Goal: Information Seeking & Learning: Learn about a topic

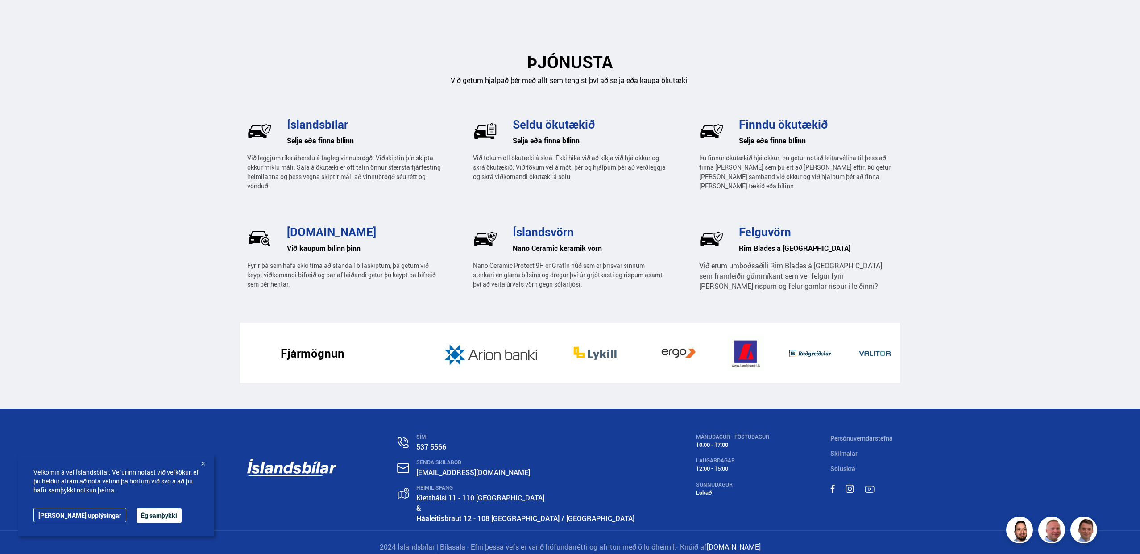
scroll to position [1239, 0]
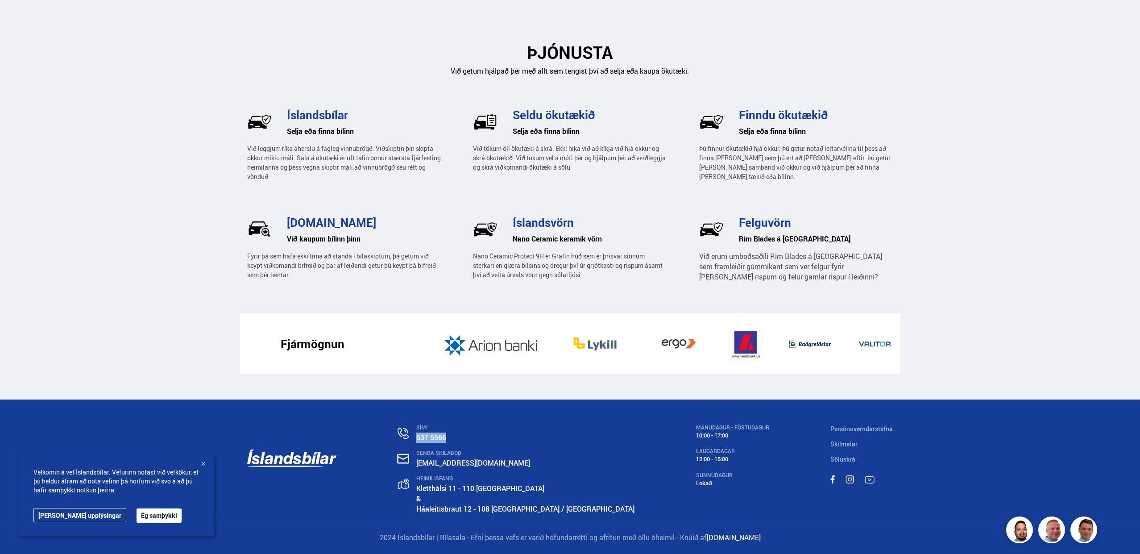
drag, startPoint x: 477, startPoint y: 435, endPoint x: 441, endPoint y: 436, distance: 36.2
click at [441, 436] on p "537 5566" at bounding box center [525, 437] width 218 height 10
copy link "537 5566"
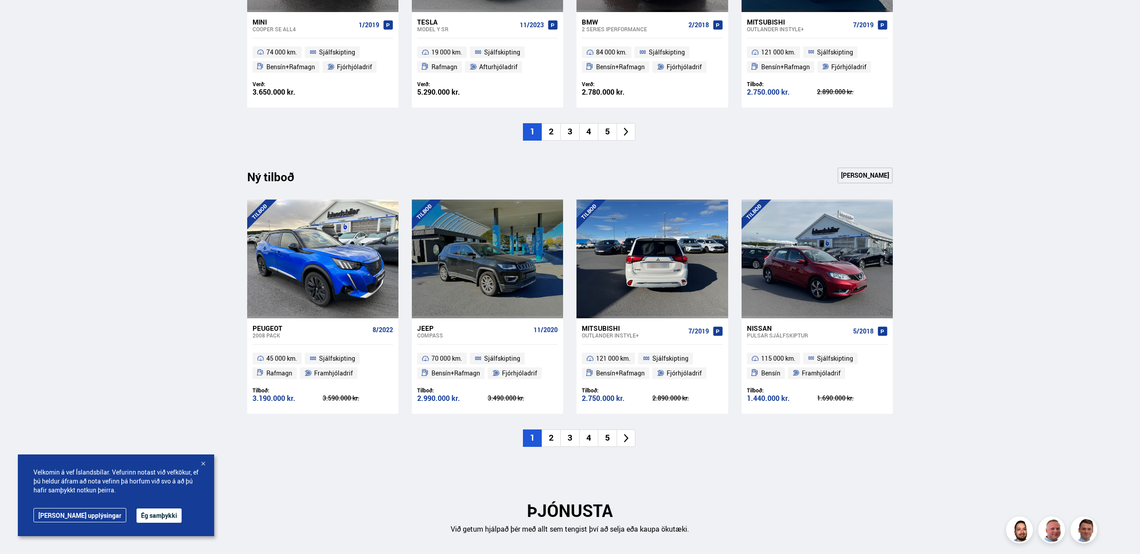
scroll to position [782, 0]
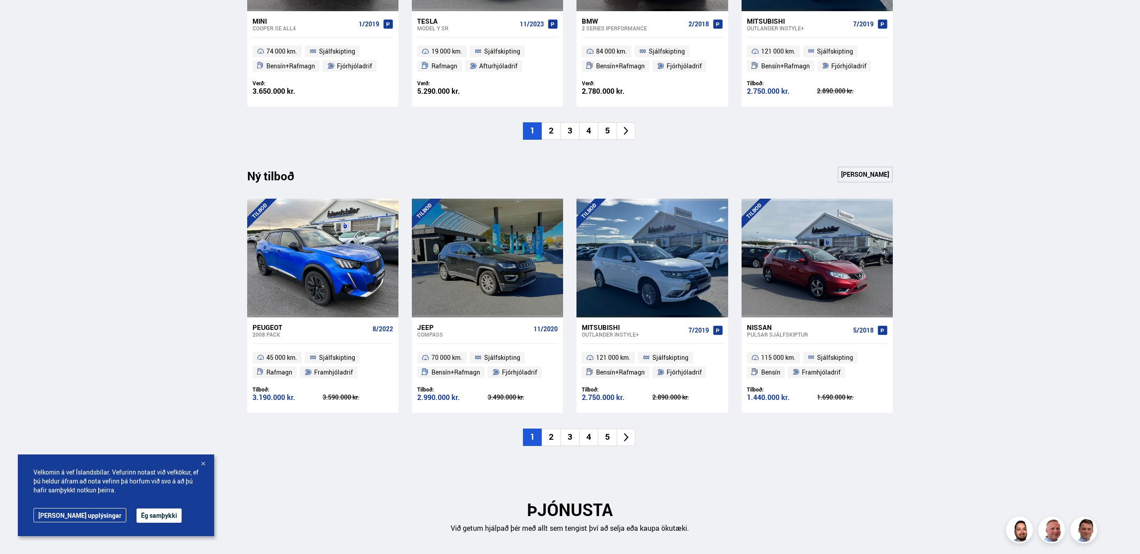
click at [554, 439] on li "2" at bounding box center [551, 436] width 19 height 17
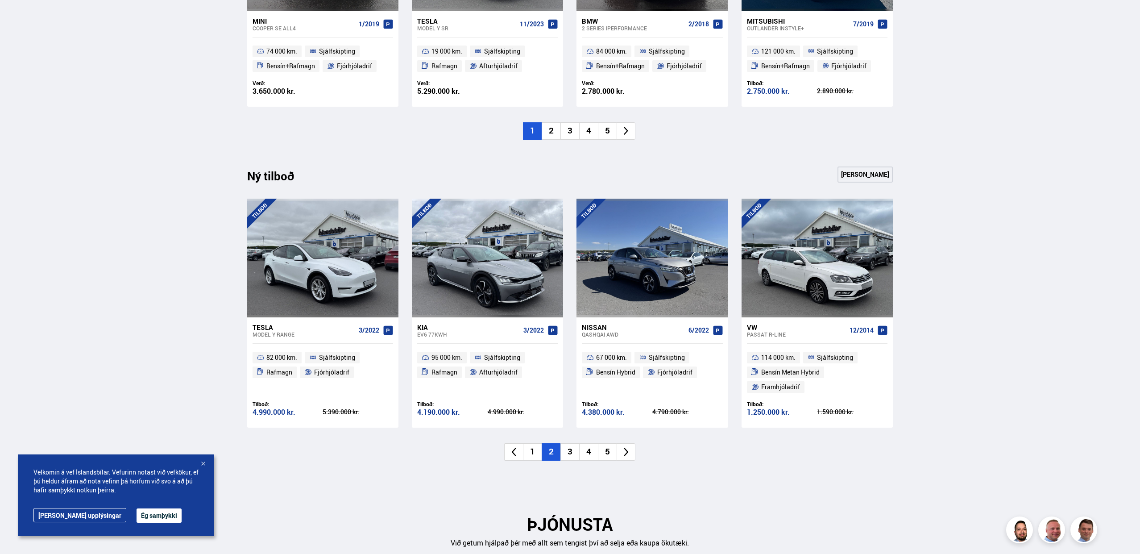
click at [573, 443] on li "3" at bounding box center [569, 451] width 19 height 17
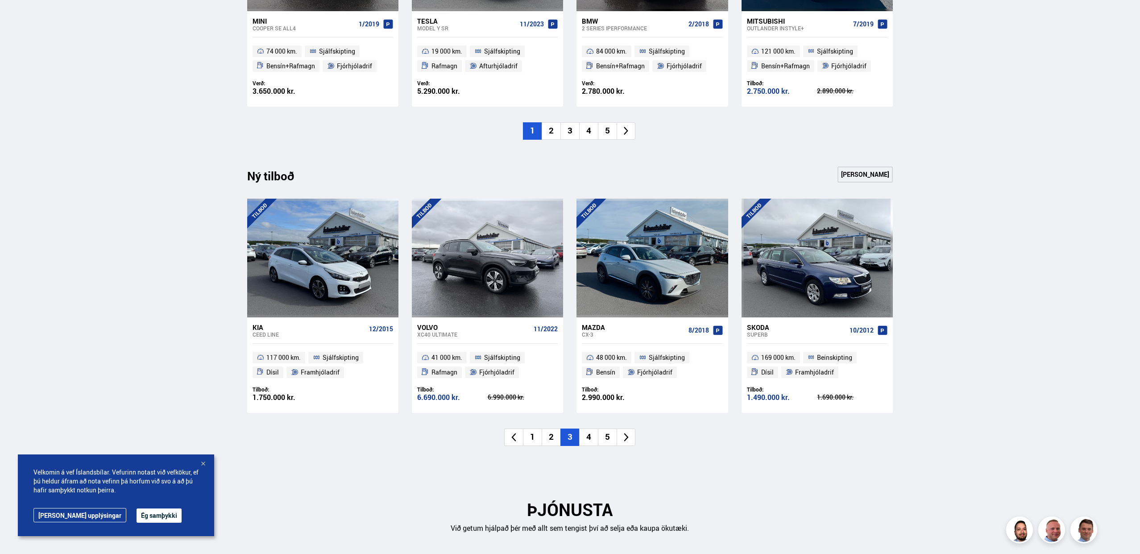
click at [589, 438] on li "4" at bounding box center [588, 436] width 19 height 17
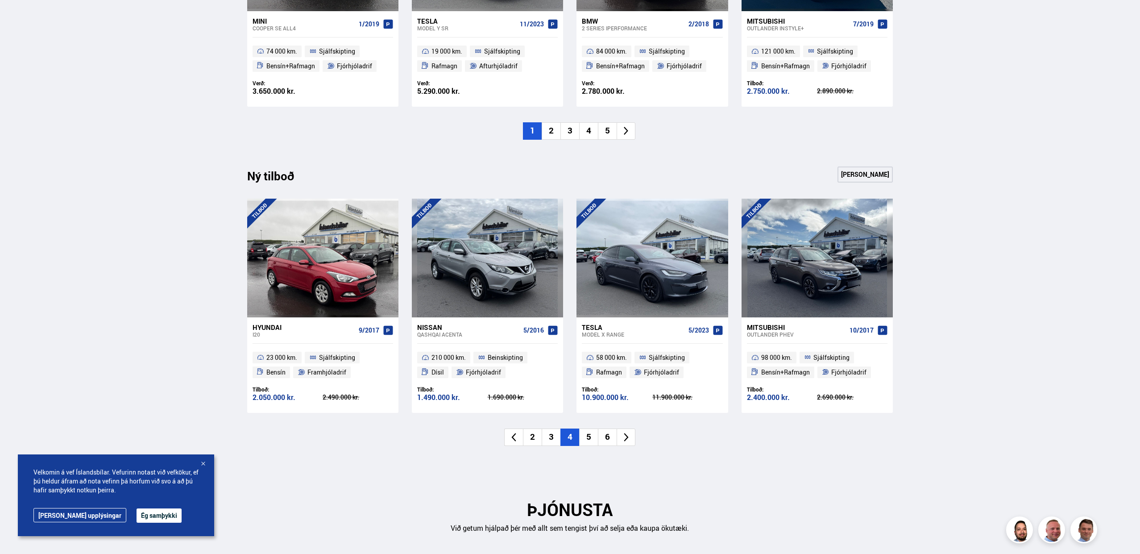
click at [591, 439] on li "5" at bounding box center [588, 436] width 19 height 17
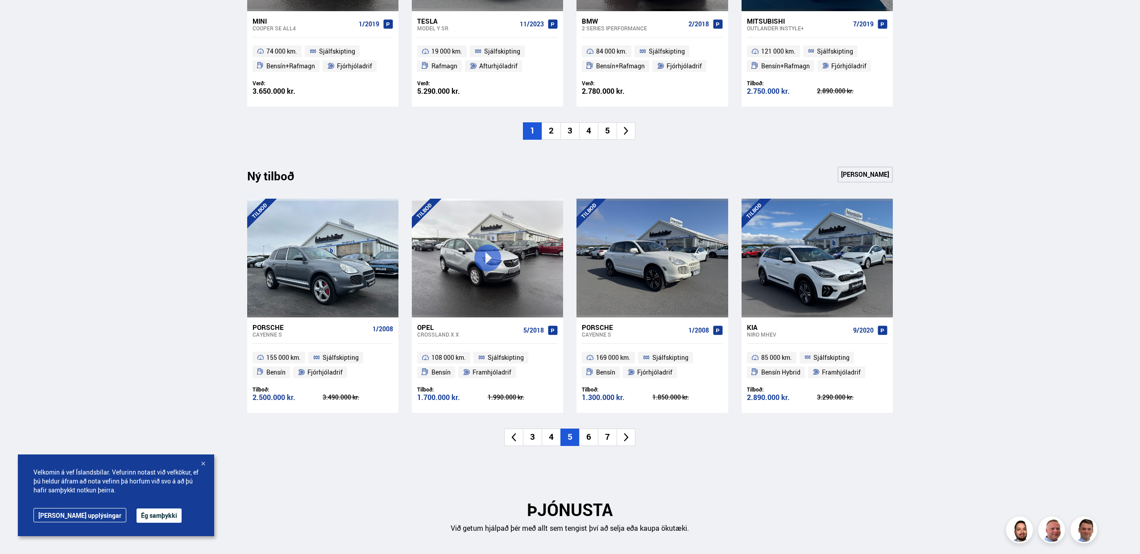
click at [591, 437] on li "6" at bounding box center [588, 436] width 19 height 17
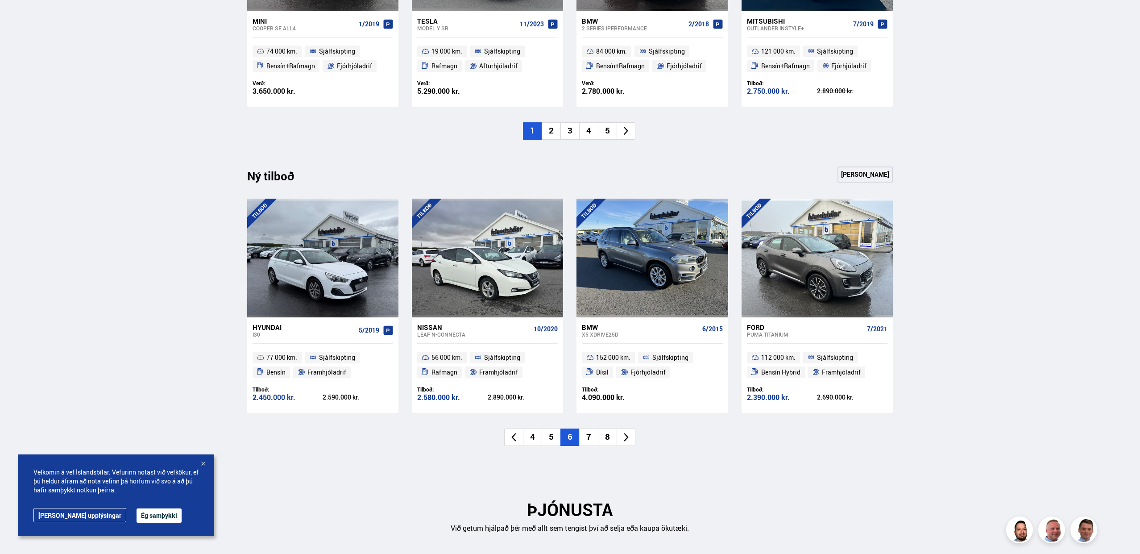
click at [590, 438] on li "7" at bounding box center [588, 436] width 19 height 17
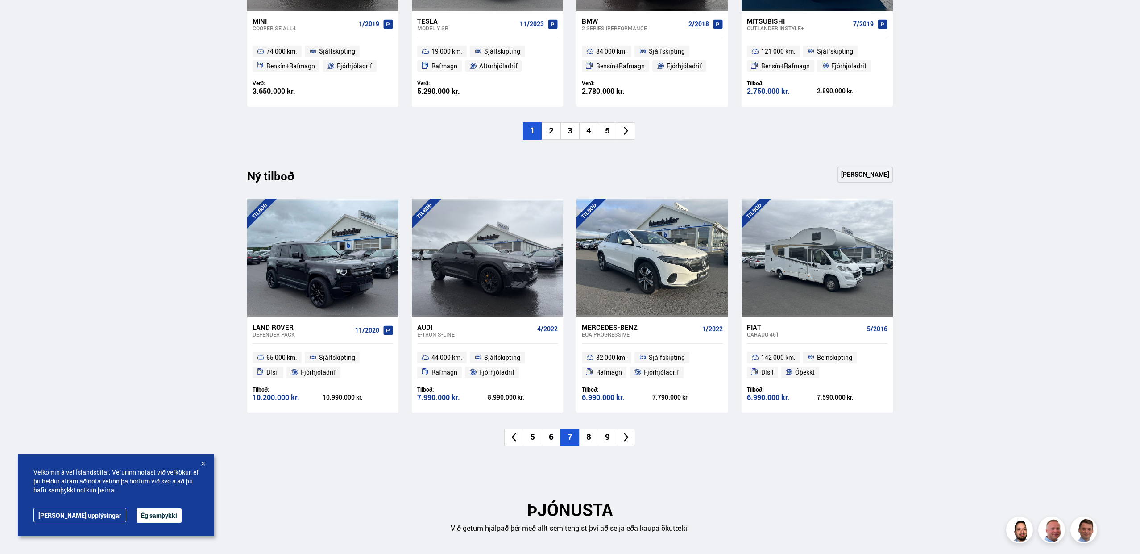
click at [555, 436] on li "6" at bounding box center [551, 436] width 19 height 17
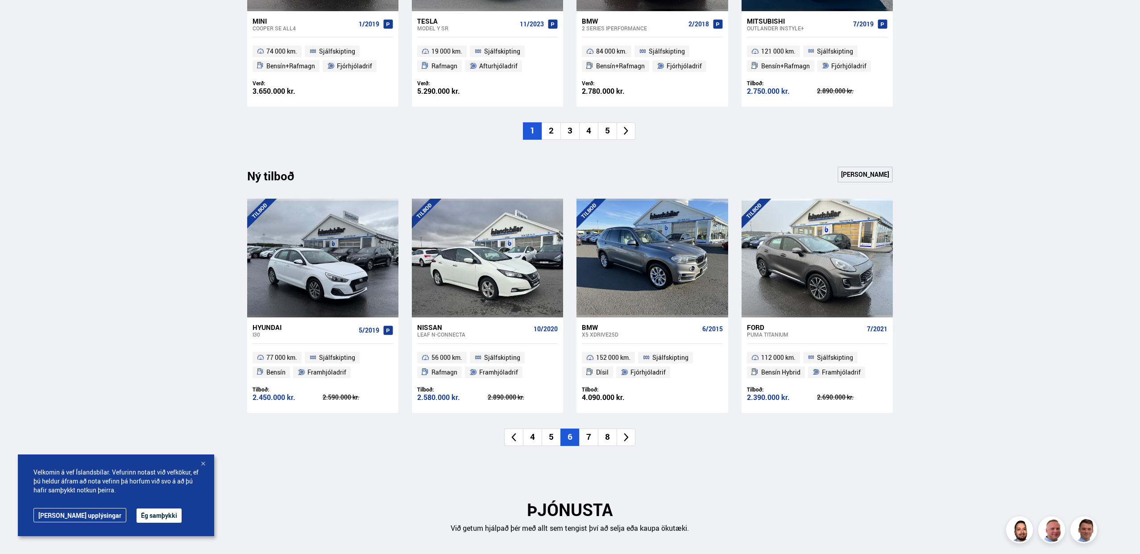
click at [587, 436] on li "7" at bounding box center [588, 436] width 19 height 17
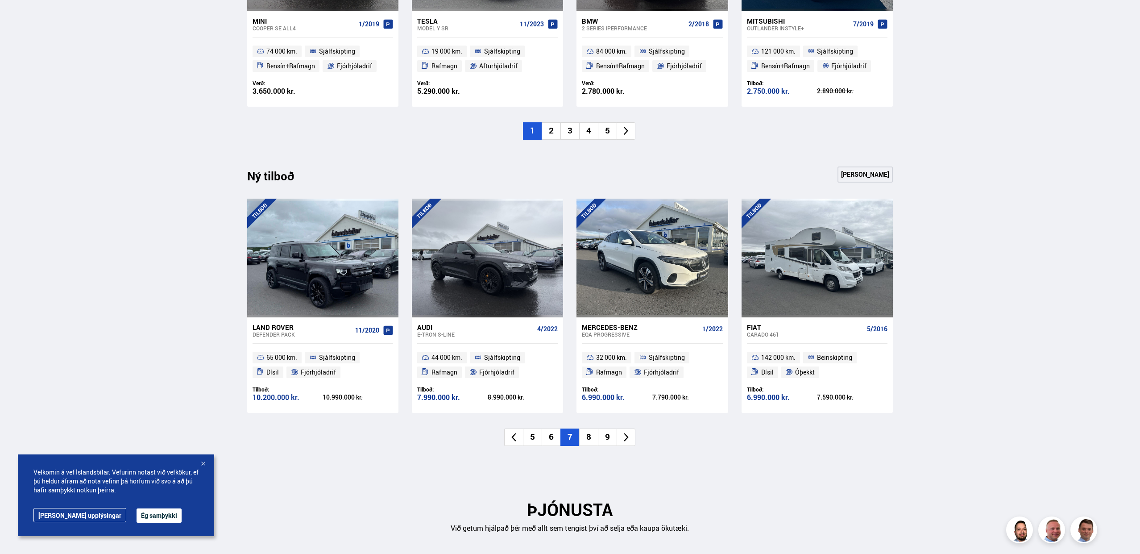
click at [588, 436] on li "8" at bounding box center [588, 436] width 19 height 17
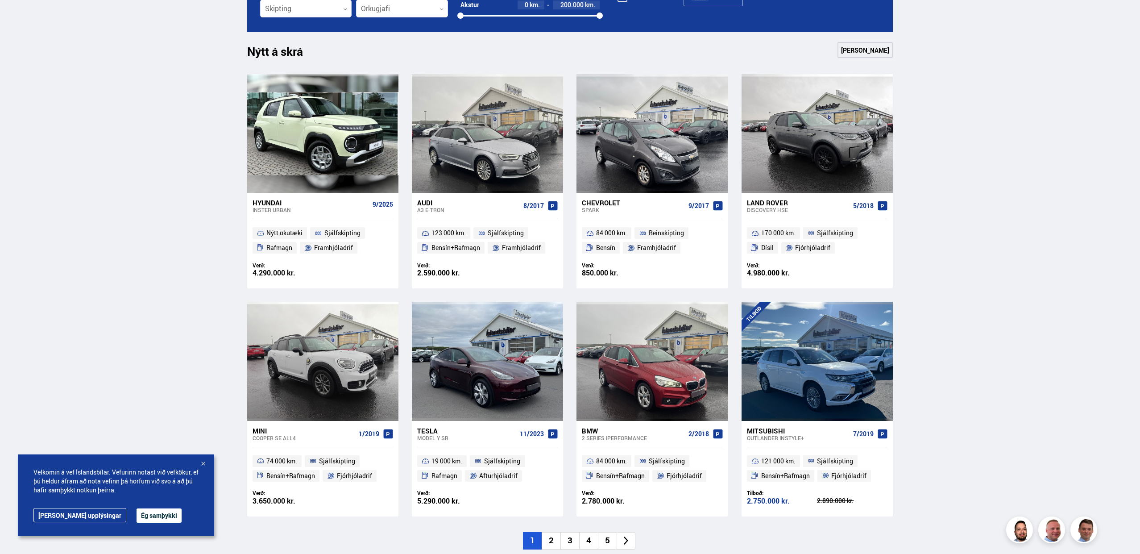
scroll to position [0, 0]
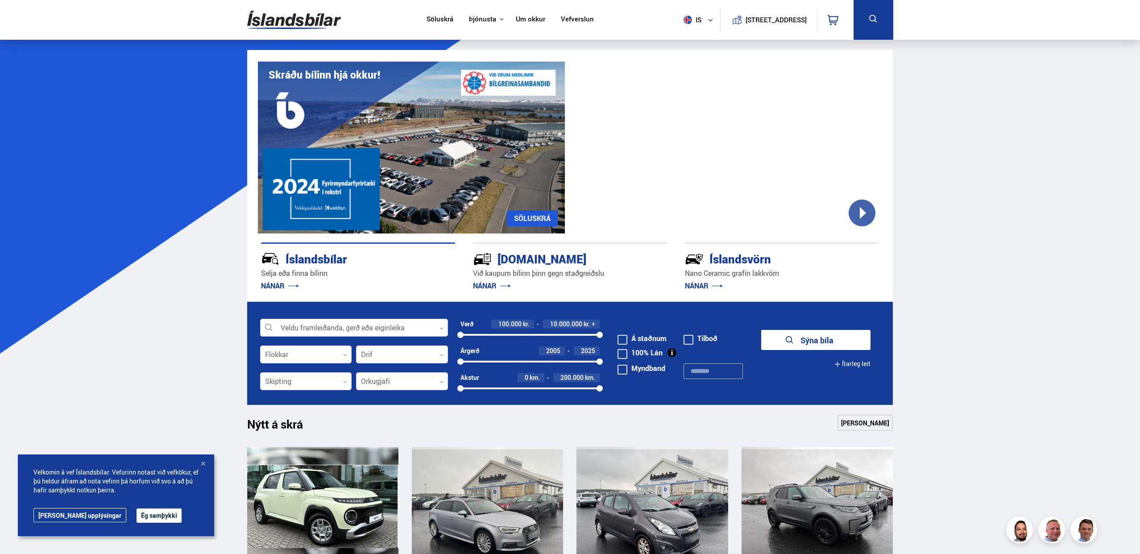
click at [323, 333] on div at bounding box center [354, 328] width 188 height 18
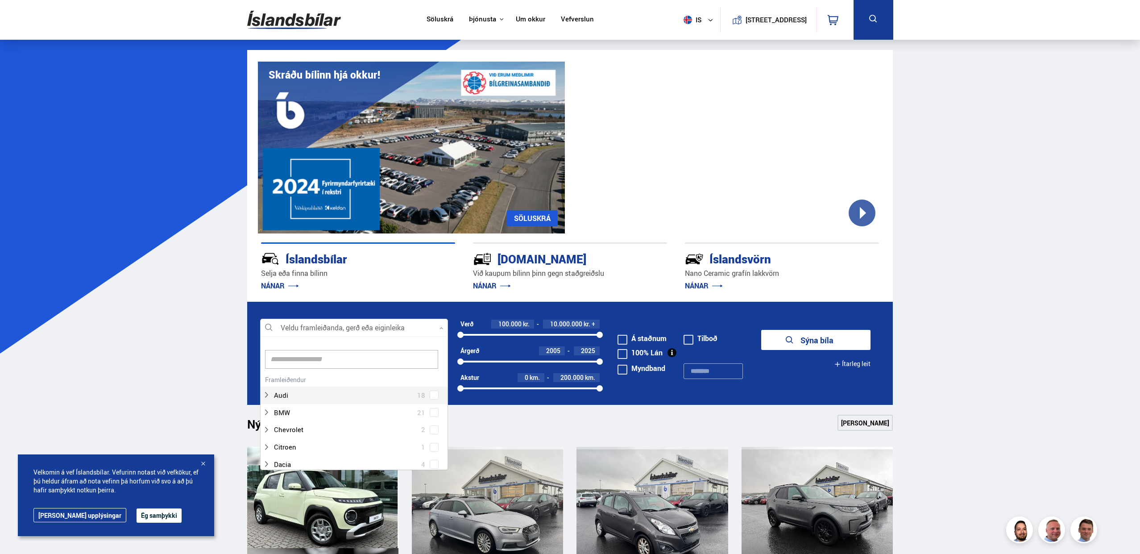
scroll to position [133, 185]
type input "**"
click at [323, 408] on div at bounding box center [363, 412] width 165 height 13
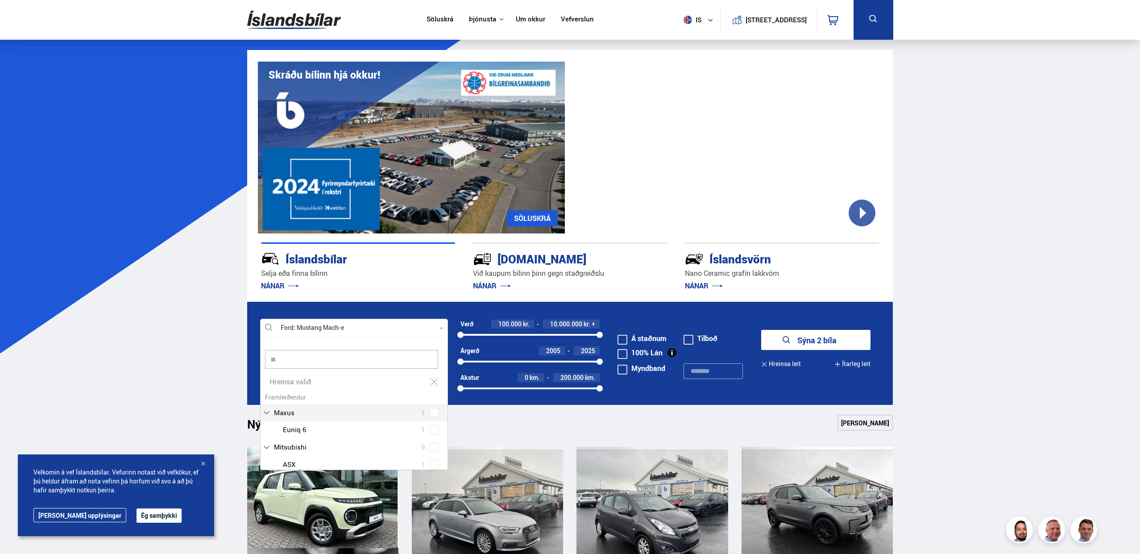
click at [789, 344] on icon "submit" at bounding box center [786, 340] width 11 height 11
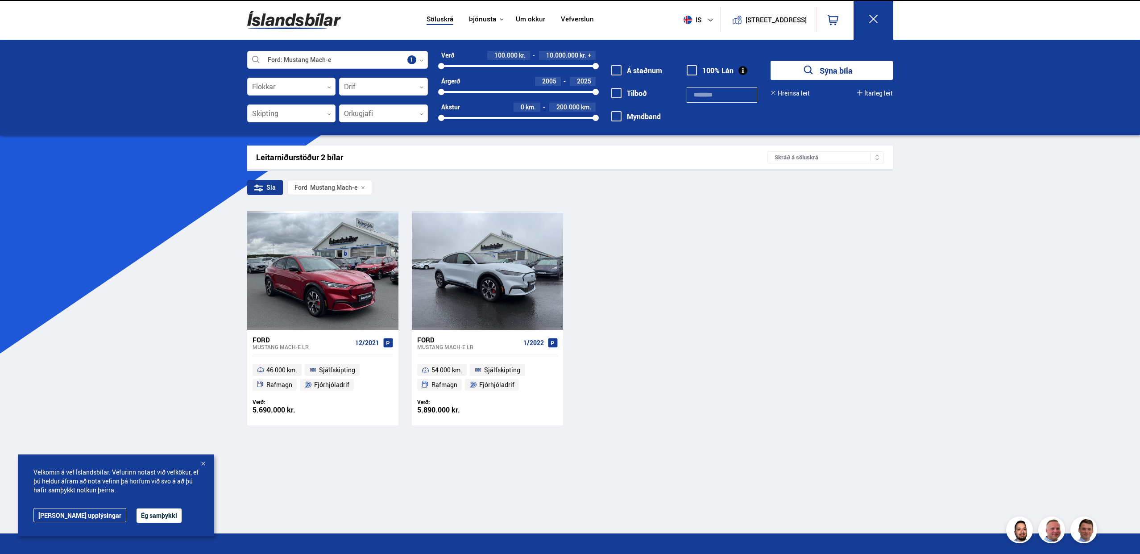
scroll to position [134, 0]
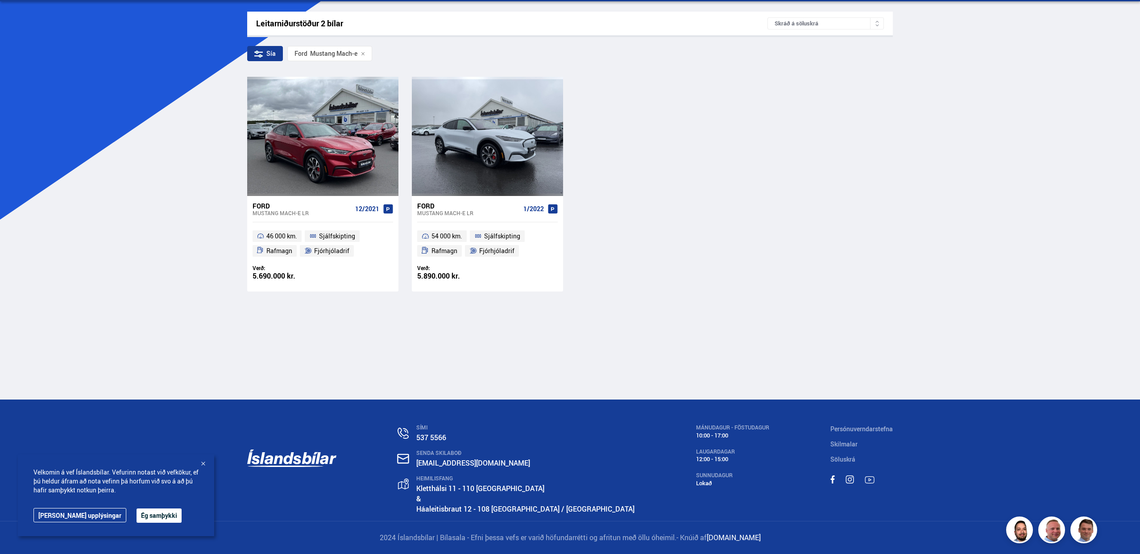
click at [282, 210] on div "Mustang Mach-e LR" at bounding box center [302, 213] width 99 height 6
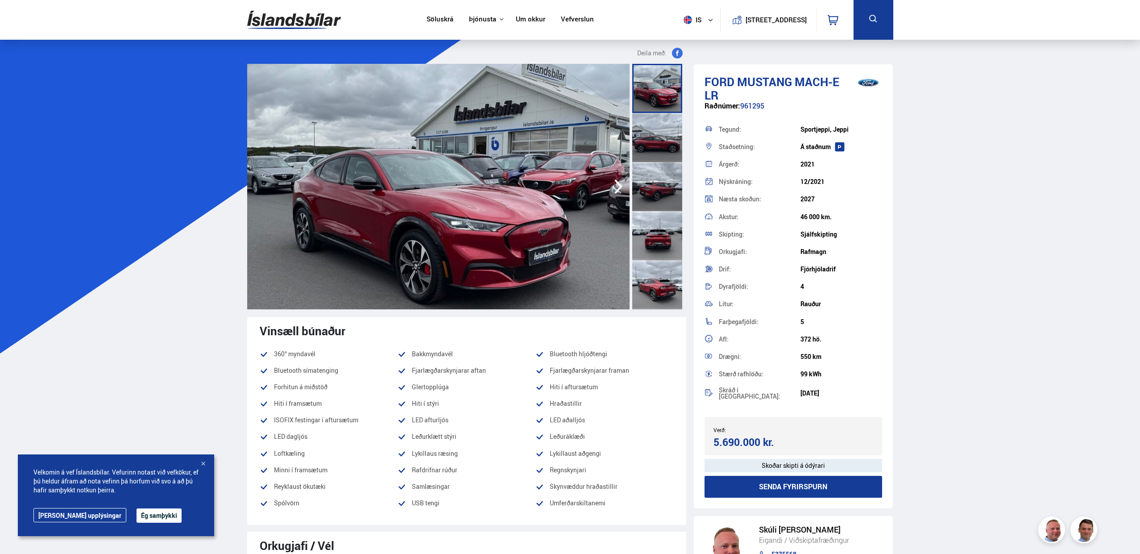
click at [457, 129] on img at bounding box center [438, 186] width 382 height 245
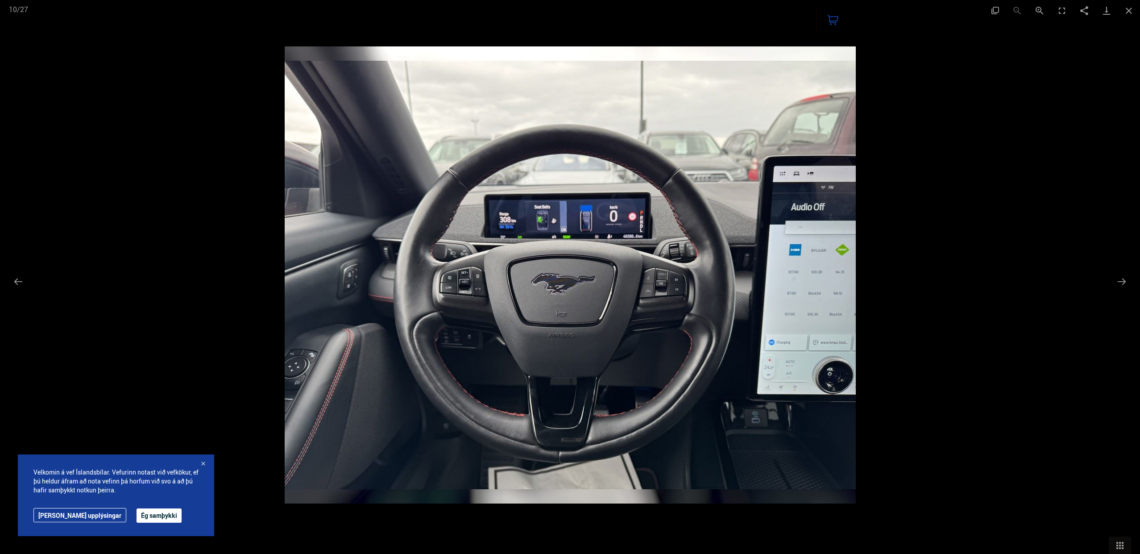
scroll to position [38, 0]
click at [1124, 9] on button "Close gallery" at bounding box center [1129, 10] width 22 height 21
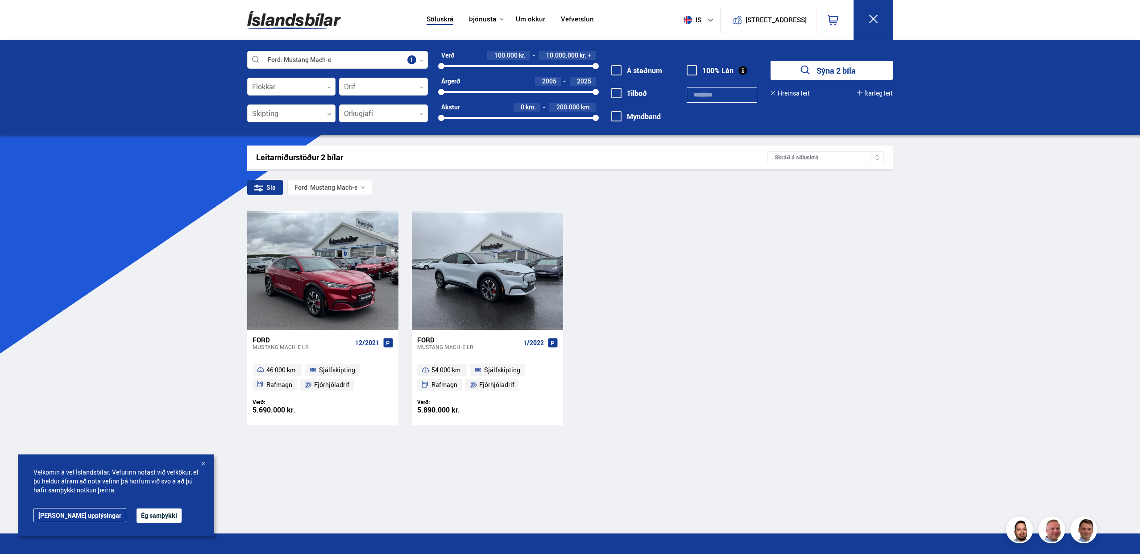
click at [361, 335] on div "Ford Mustang Mach-e LR 12/2021" at bounding box center [323, 343] width 141 height 26
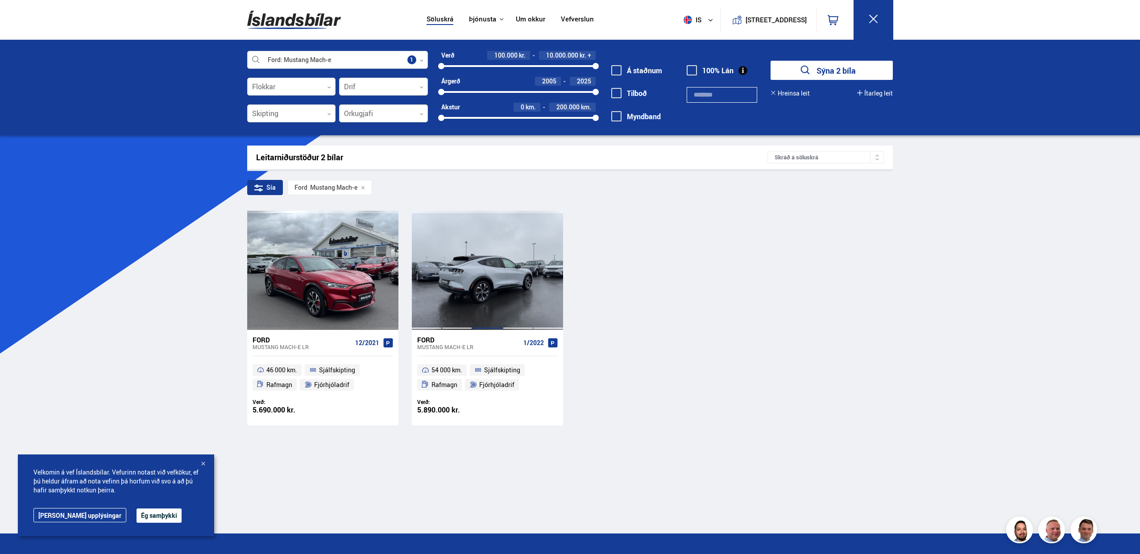
click at [479, 301] on div at bounding box center [487, 270] width 30 height 119
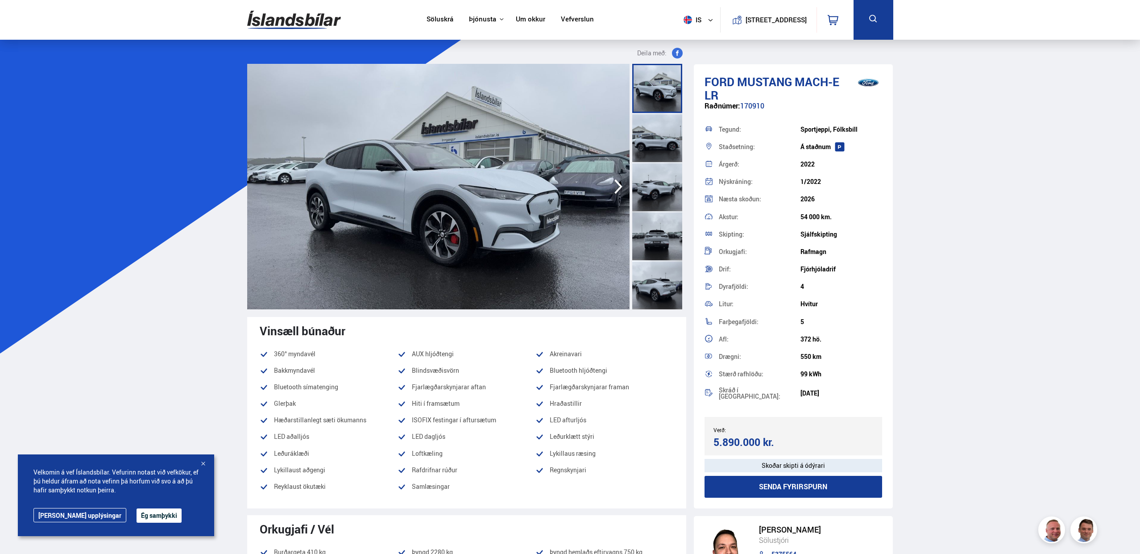
click at [652, 144] on div at bounding box center [657, 137] width 50 height 49
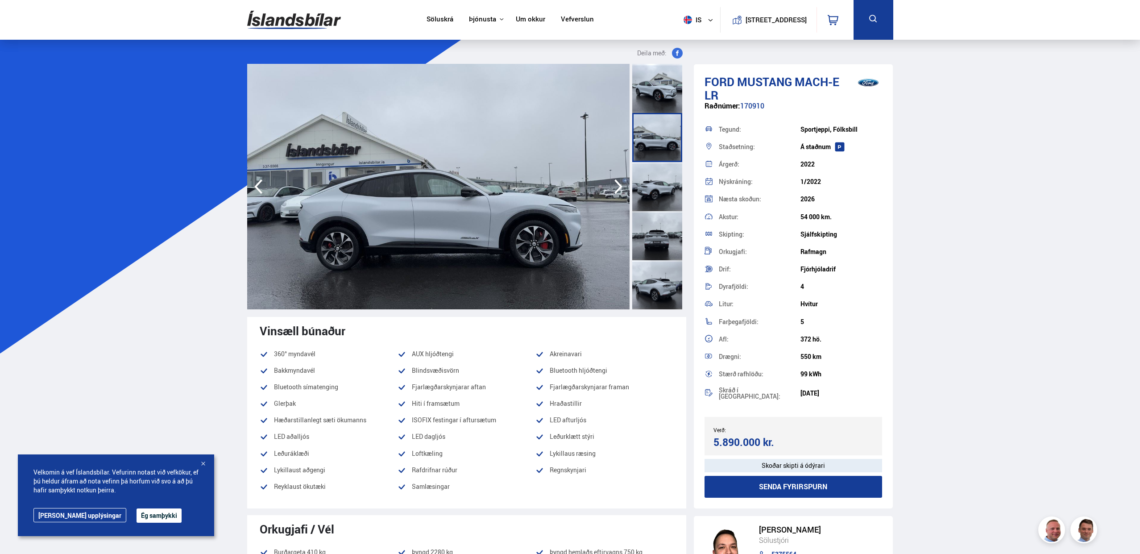
click at [652, 172] on div at bounding box center [657, 186] width 50 height 49
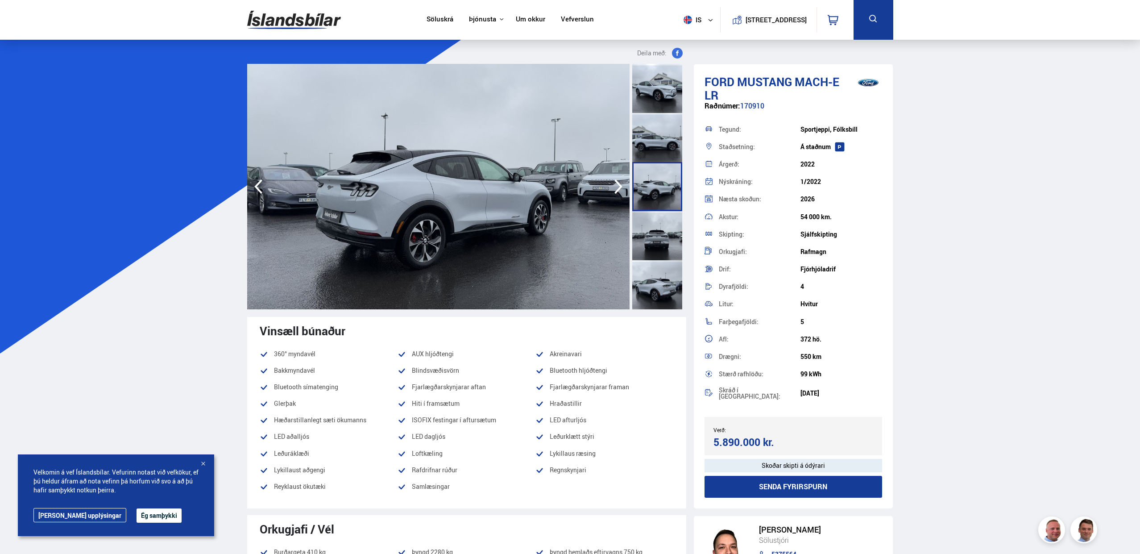
click at [652, 236] on div at bounding box center [657, 235] width 50 height 49
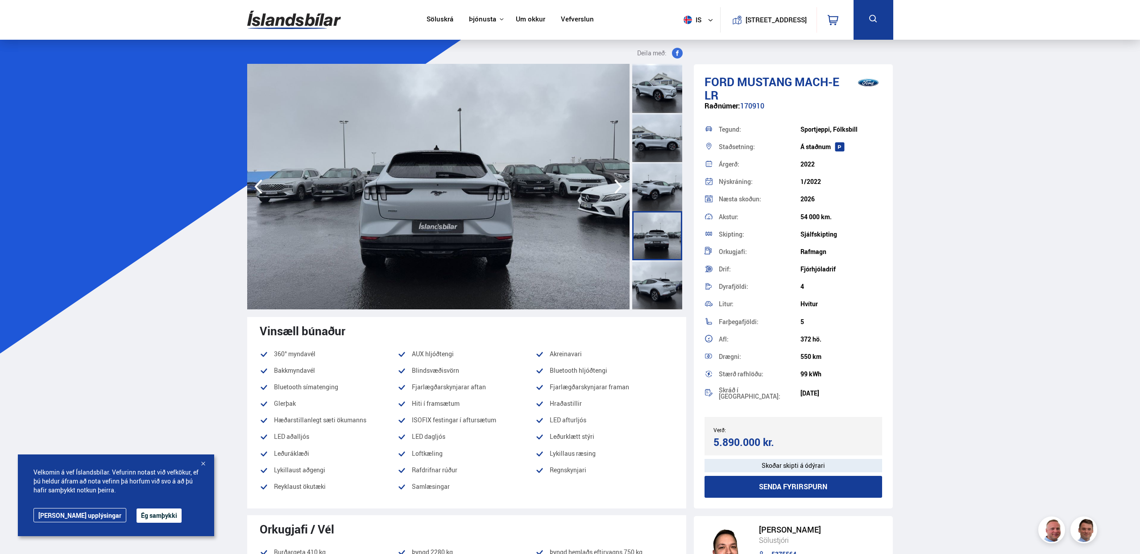
click at [659, 282] on div at bounding box center [657, 284] width 50 height 49
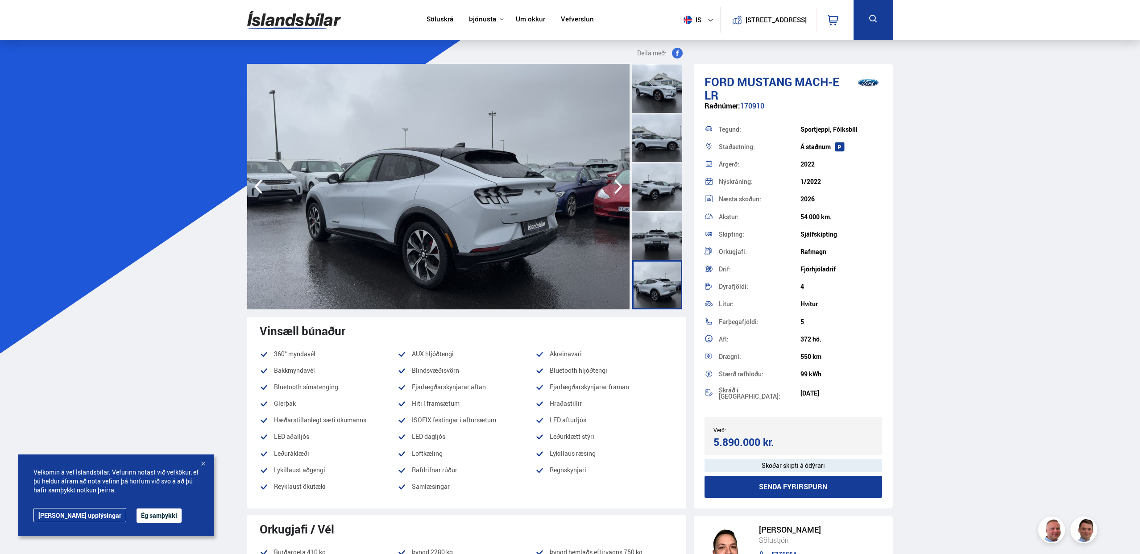
click at [622, 183] on icon "button" at bounding box center [618, 186] width 18 height 21
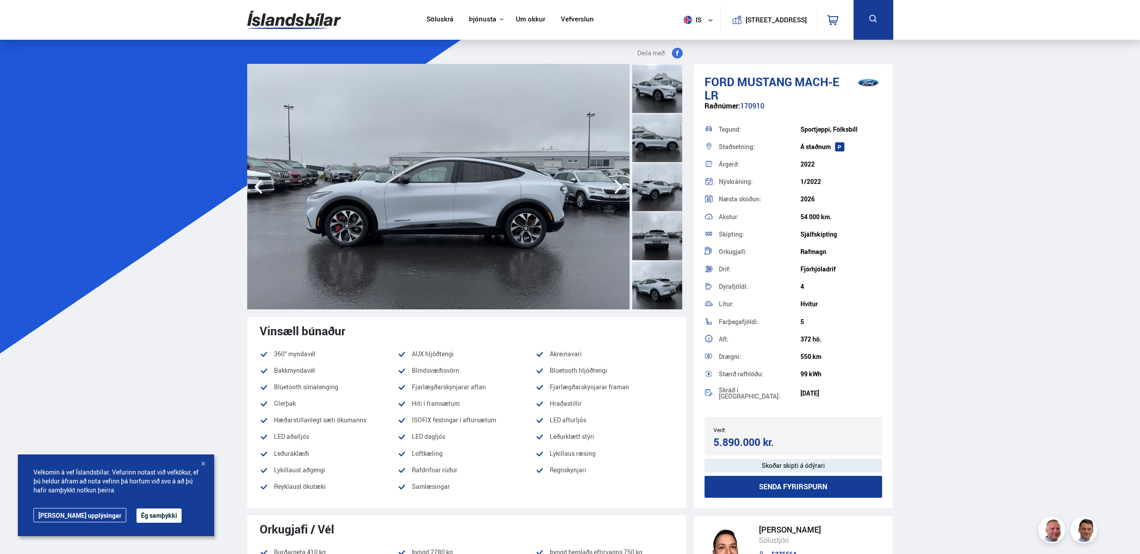
click at [622, 183] on icon "button" at bounding box center [618, 186] width 18 height 21
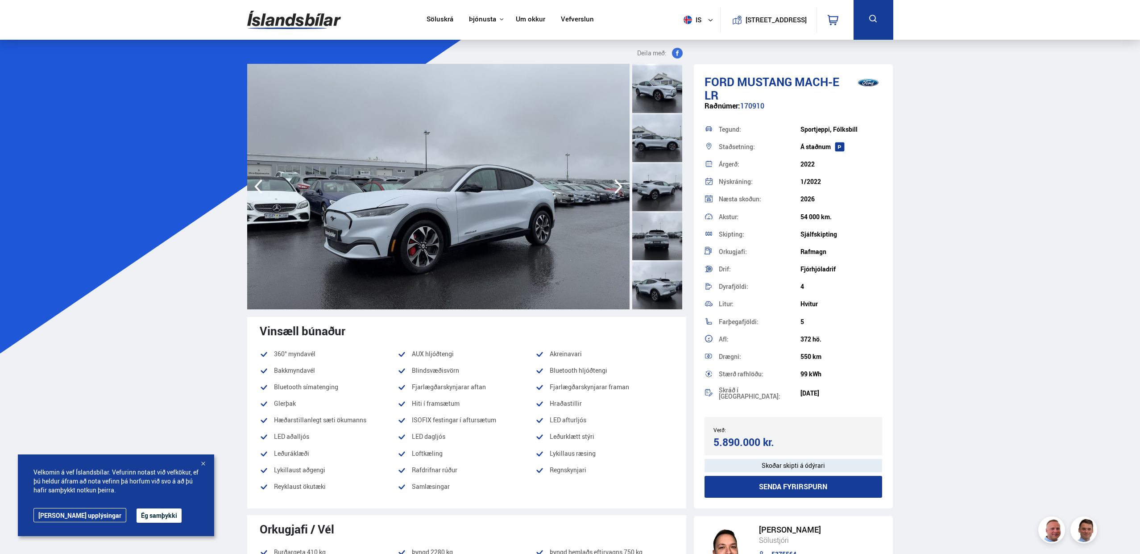
click at [622, 183] on icon "button" at bounding box center [618, 186] width 18 height 21
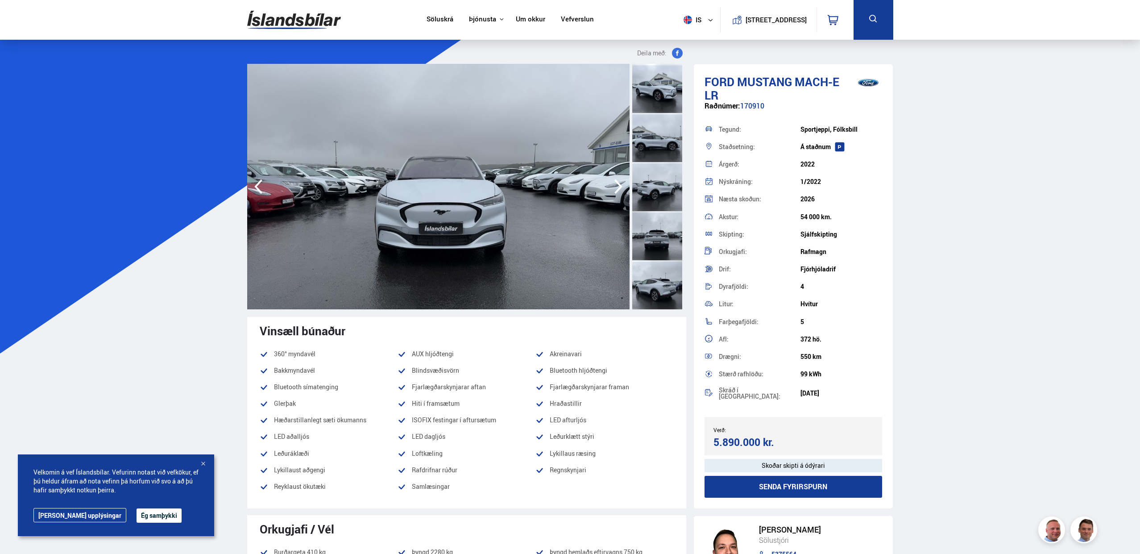
click at [622, 183] on icon "button" at bounding box center [618, 186] width 18 height 21
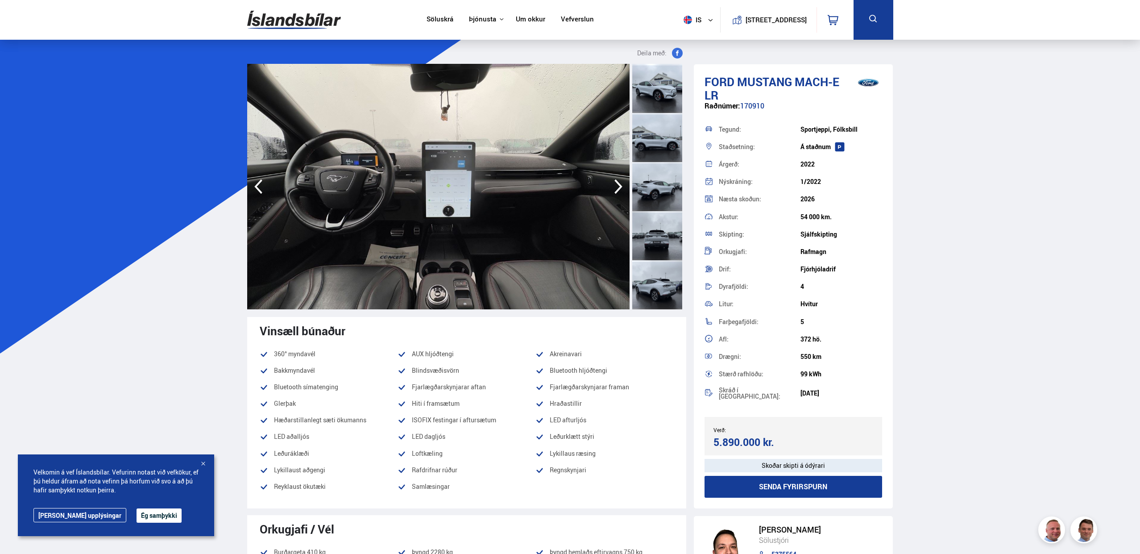
click at [622, 183] on icon "button" at bounding box center [618, 186] width 18 height 21
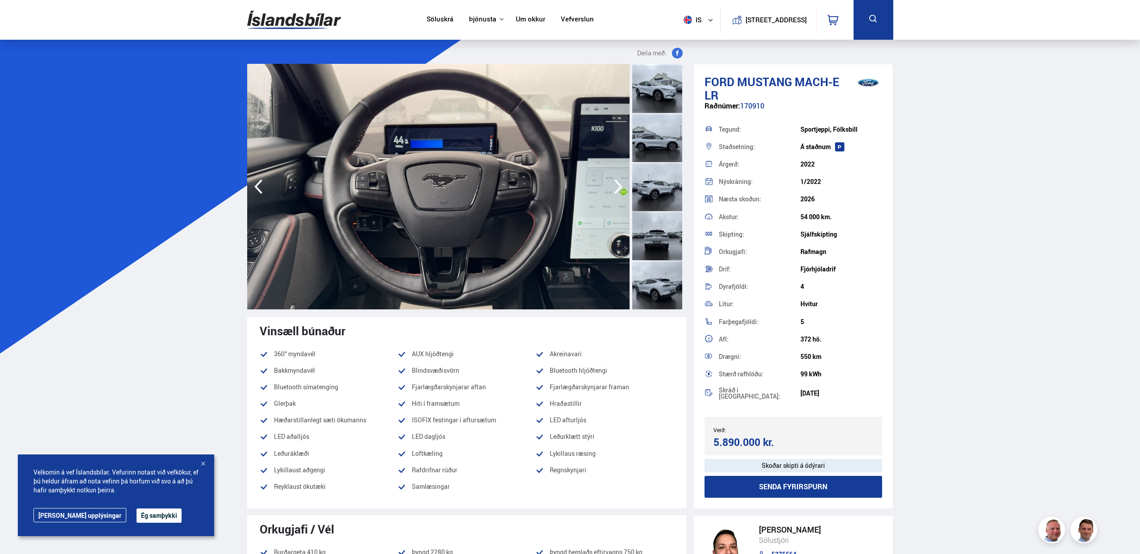
click at [622, 183] on icon "button" at bounding box center [618, 186] width 18 height 21
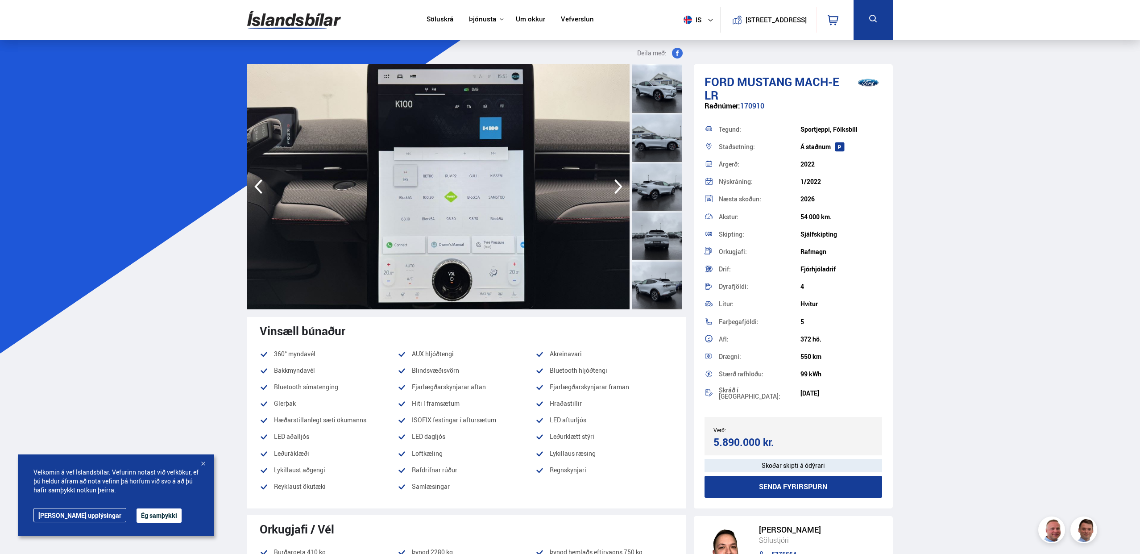
click at [622, 183] on icon "button" at bounding box center [618, 186] width 18 height 21
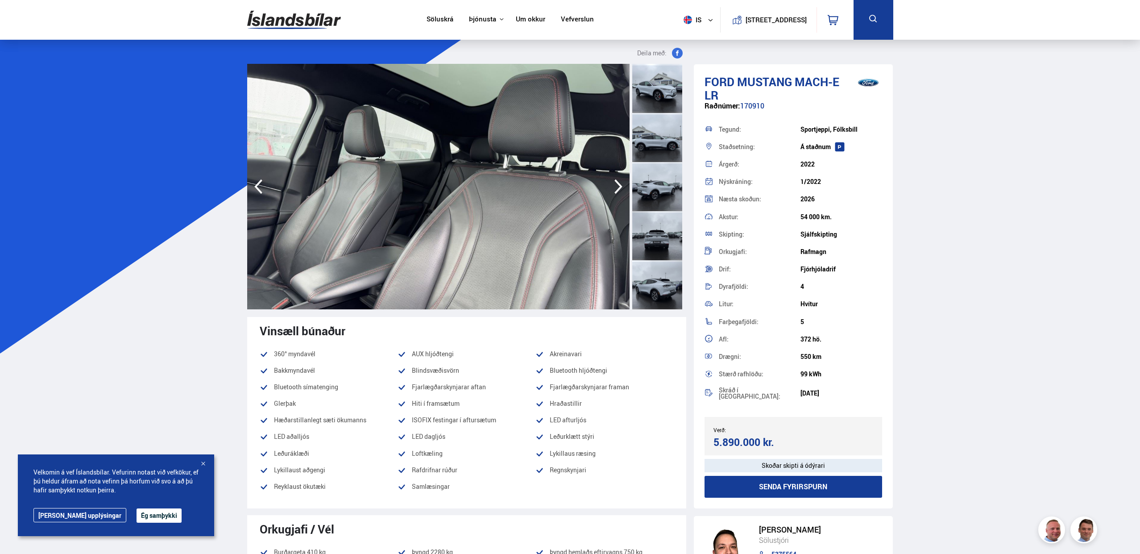
click at [622, 183] on icon "button" at bounding box center [618, 186] width 18 height 21
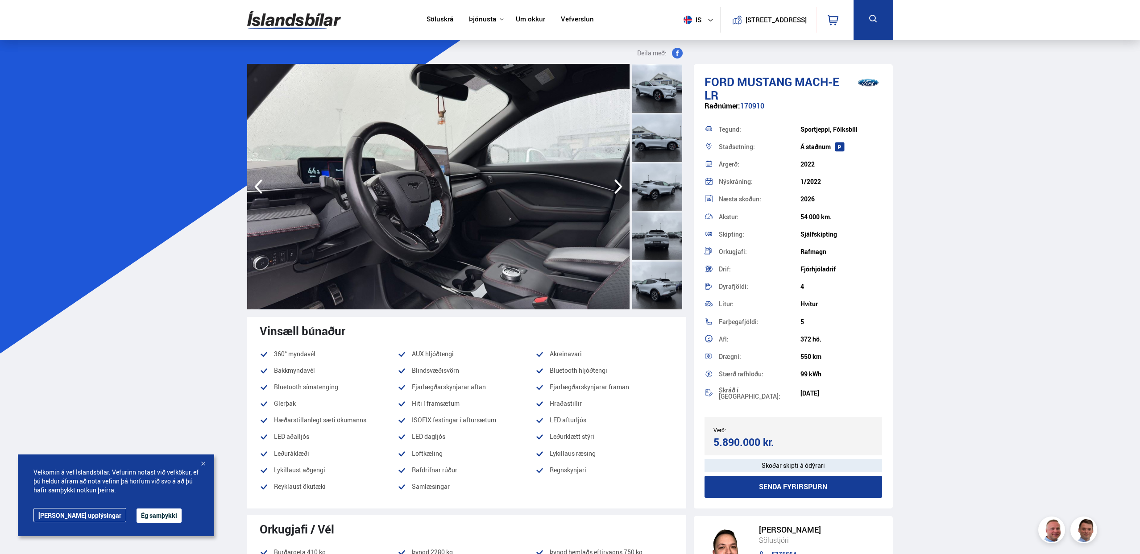
click at [622, 183] on icon "button" at bounding box center [618, 186] width 18 height 21
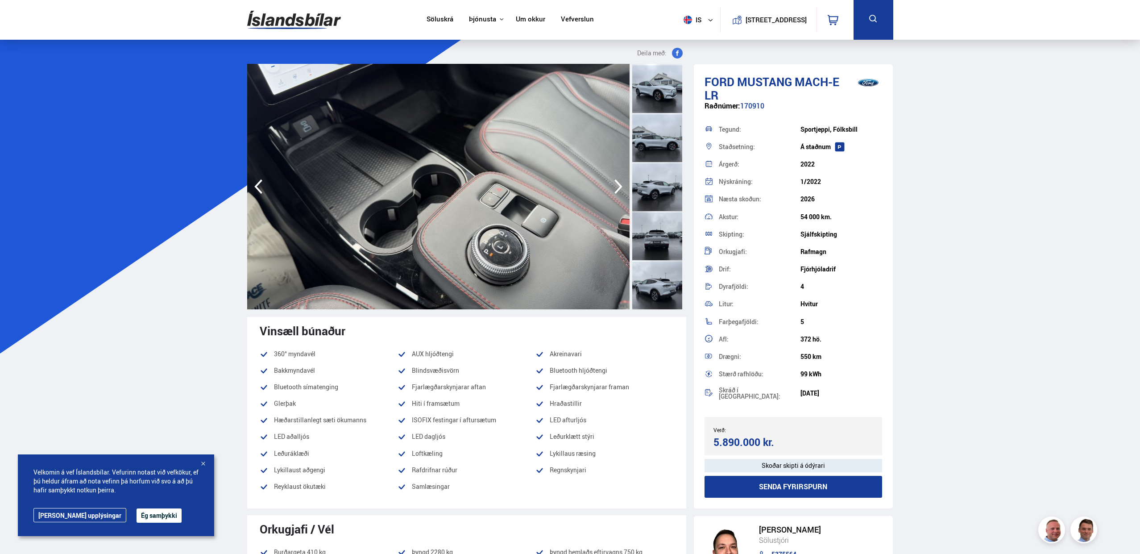
click at [257, 186] on icon "button" at bounding box center [258, 186] width 8 height 15
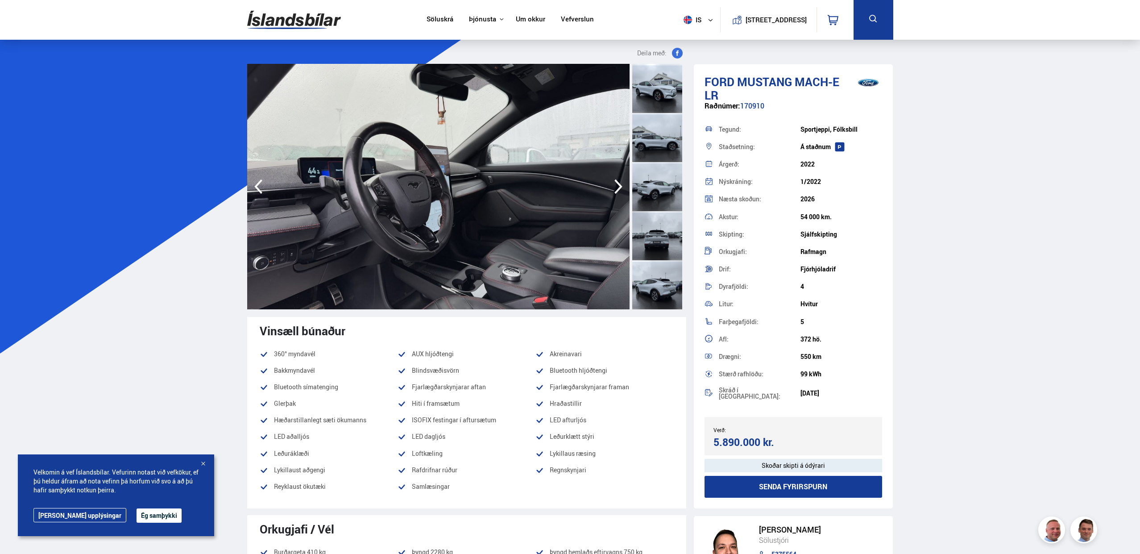
click at [257, 186] on icon "button" at bounding box center [258, 186] width 8 height 15
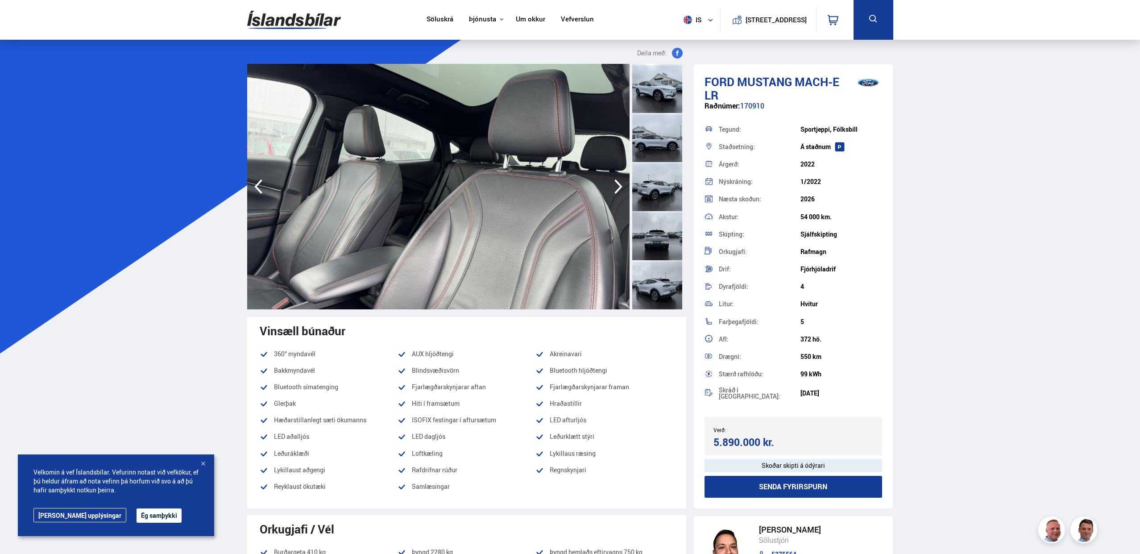
click at [617, 186] on icon "button" at bounding box center [618, 186] width 18 height 21
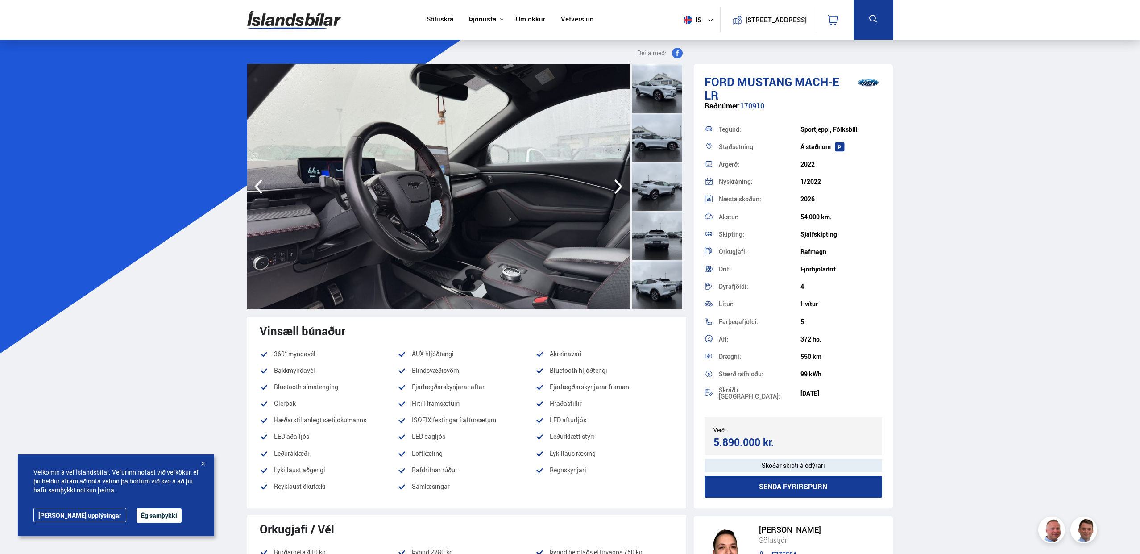
click at [617, 186] on icon "button" at bounding box center [618, 186] width 18 height 21
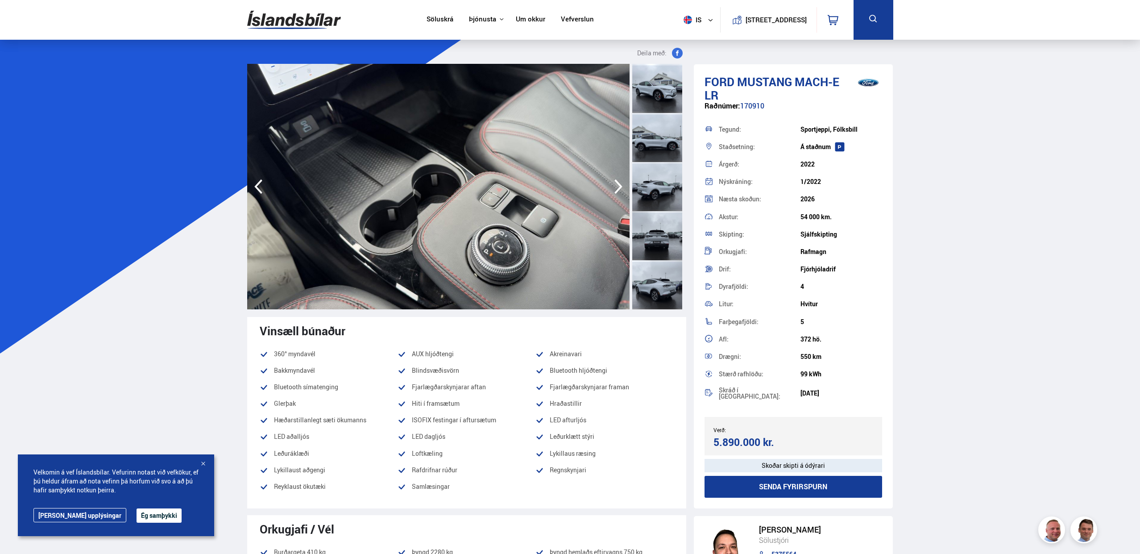
click at [617, 186] on icon "button" at bounding box center [618, 186] width 18 height 21
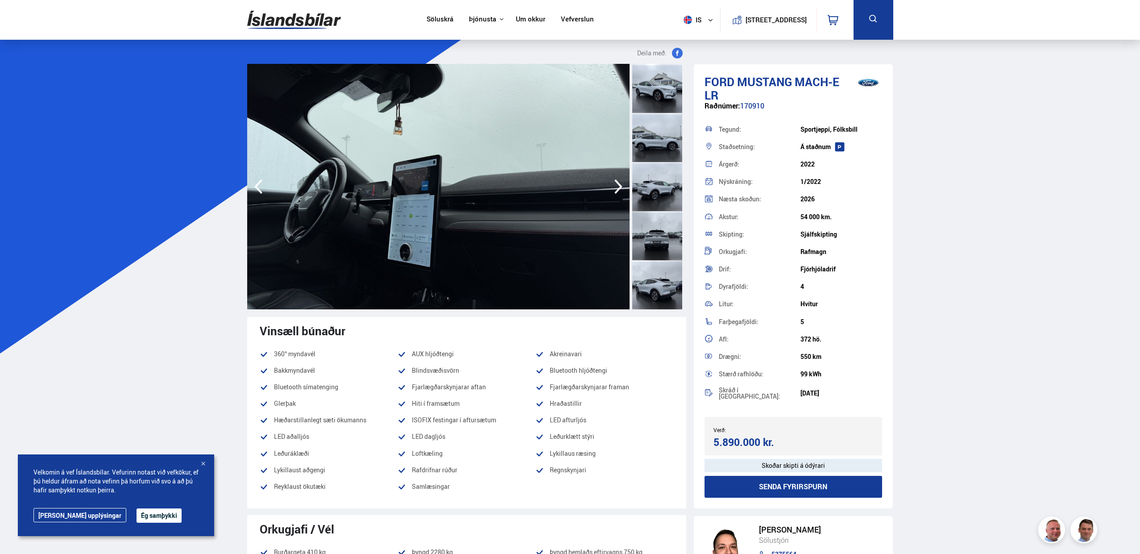
click at [617, 186] on icon "button" at bounding box center [618, 186] width 18 height 21
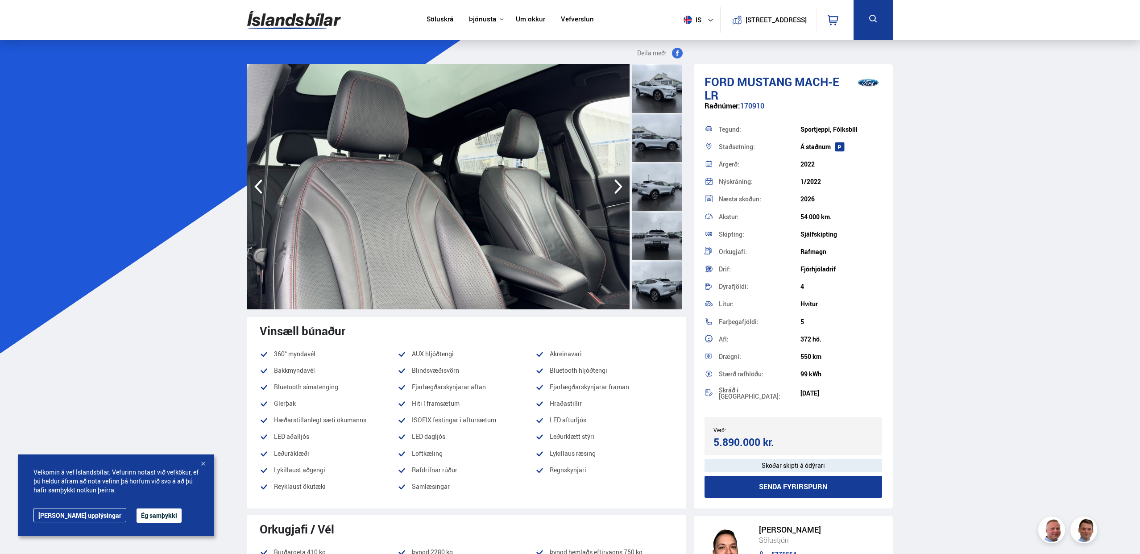
click at [617, 186] on icon "button" at bounding box center [618, 186] width 18 height 21
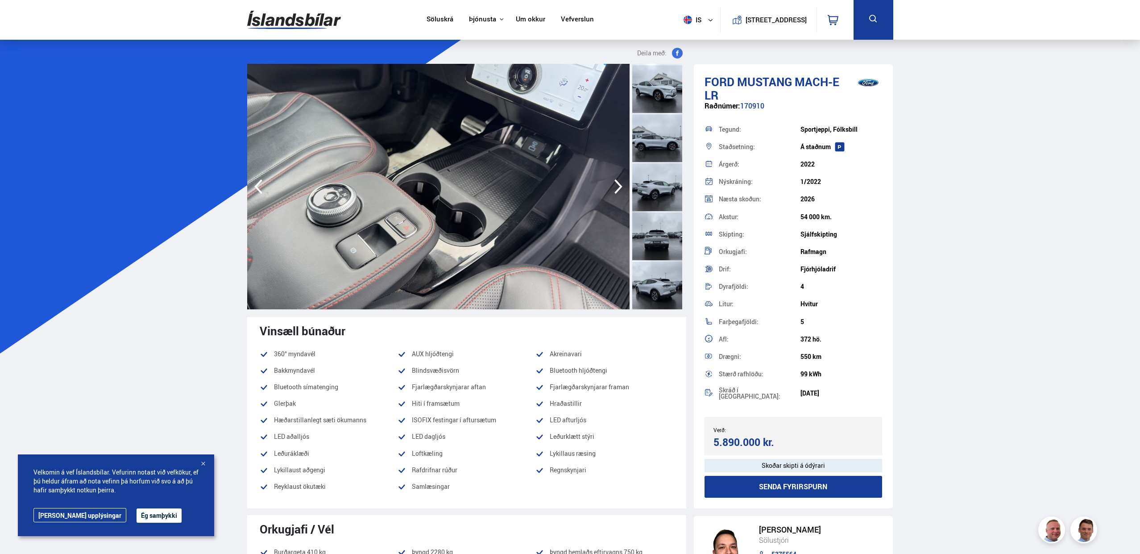
click at [617, 186] on icon "button" at bounding box center [618, 186] width 18 height 21
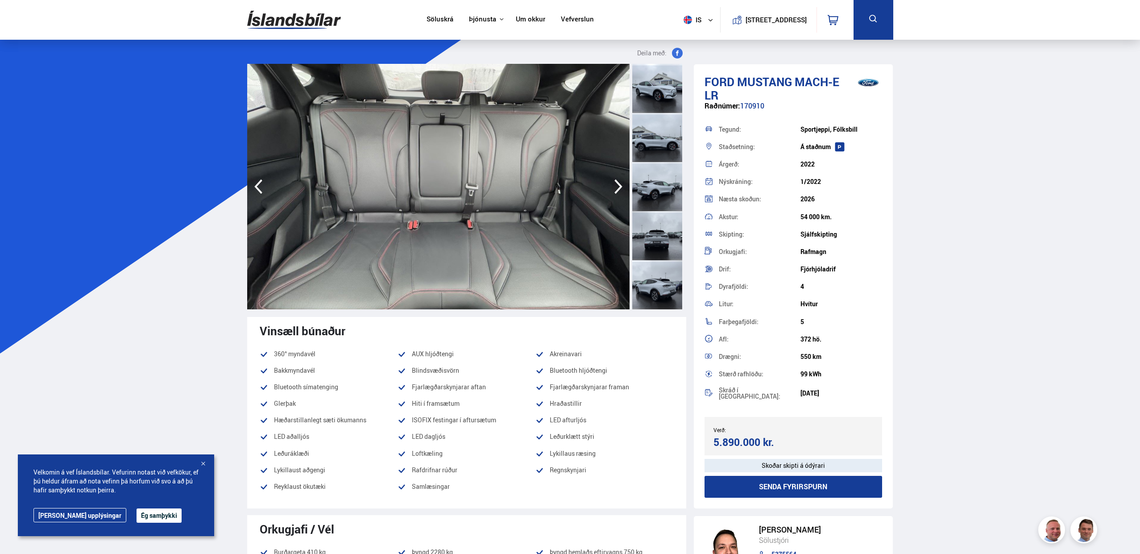
click at [617, 186] on icon "button" at bounding box center [618, 186] width 18 height 21
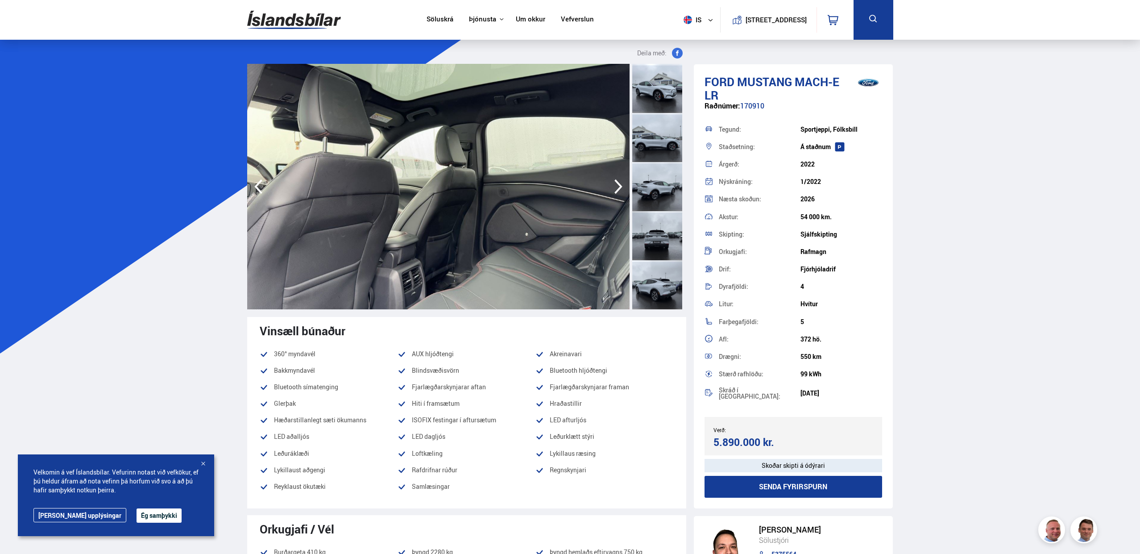
click at [617, 186] on icon "button" at bounding box center [618, 186] width 18 height 21
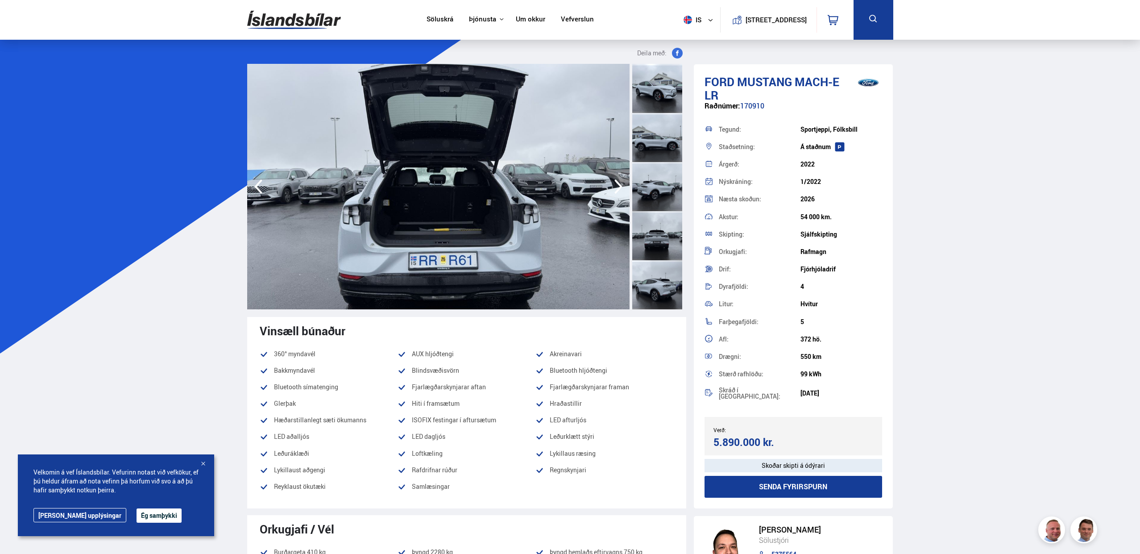
click at [617, 186] on icon "button" at bounding box center [618, 186] width 18 height 21
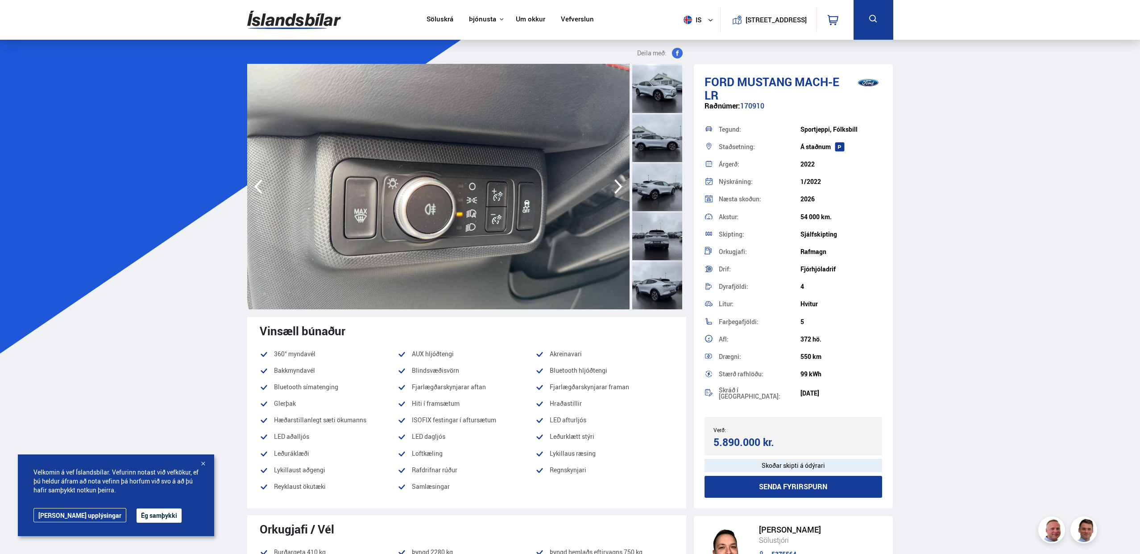
click at [617, 186] on icon "button" at bounding box center [618, 186] width 18 height 21
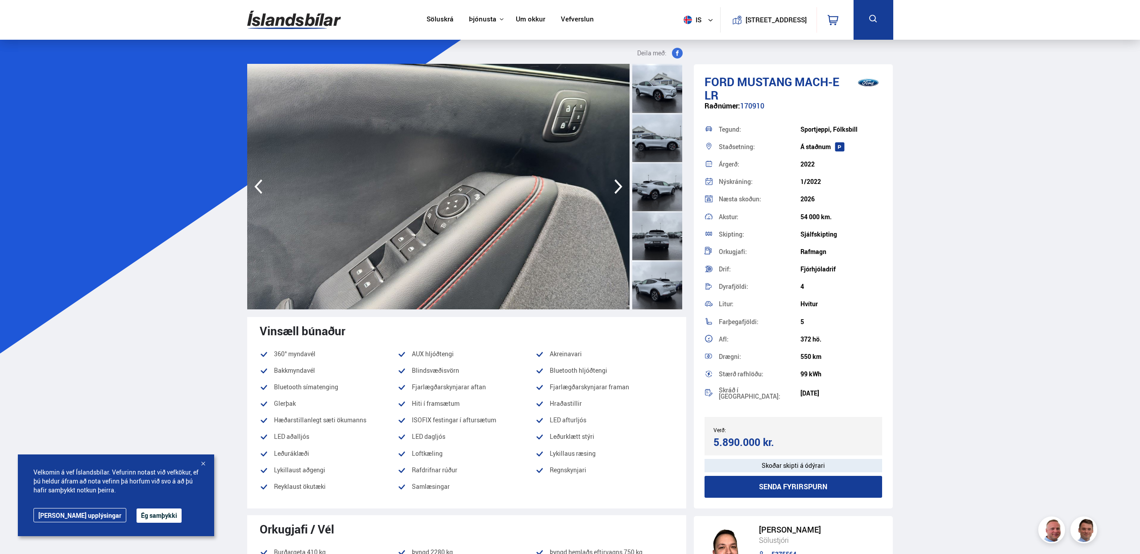
click at [617, 186] on icon "button" at bounding box center [618, 186] width 18 height 21
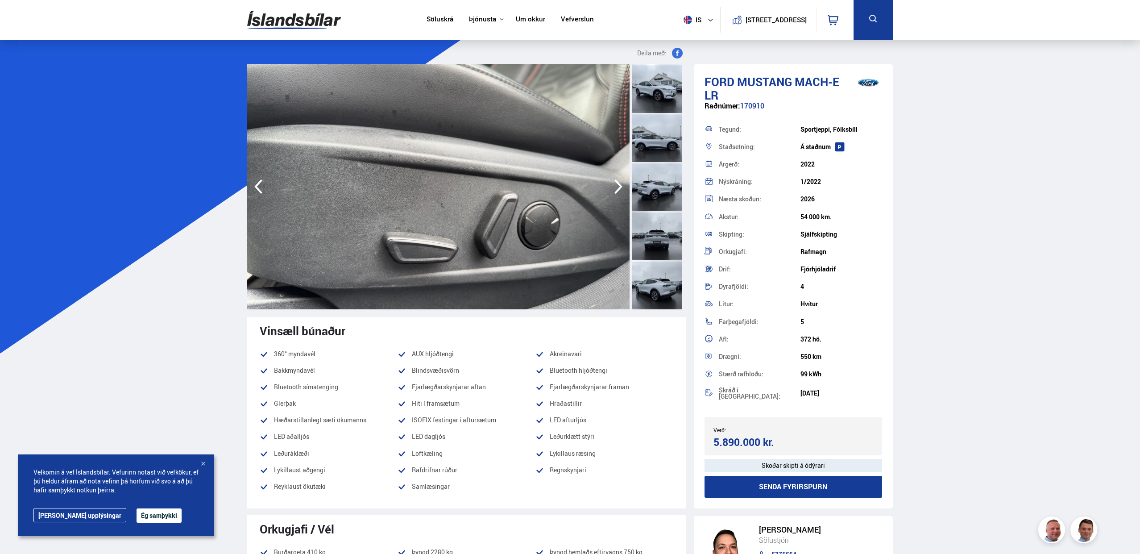
click at [617, 186] on icon "button" at bounding box center [618, 186] width 18 height 21
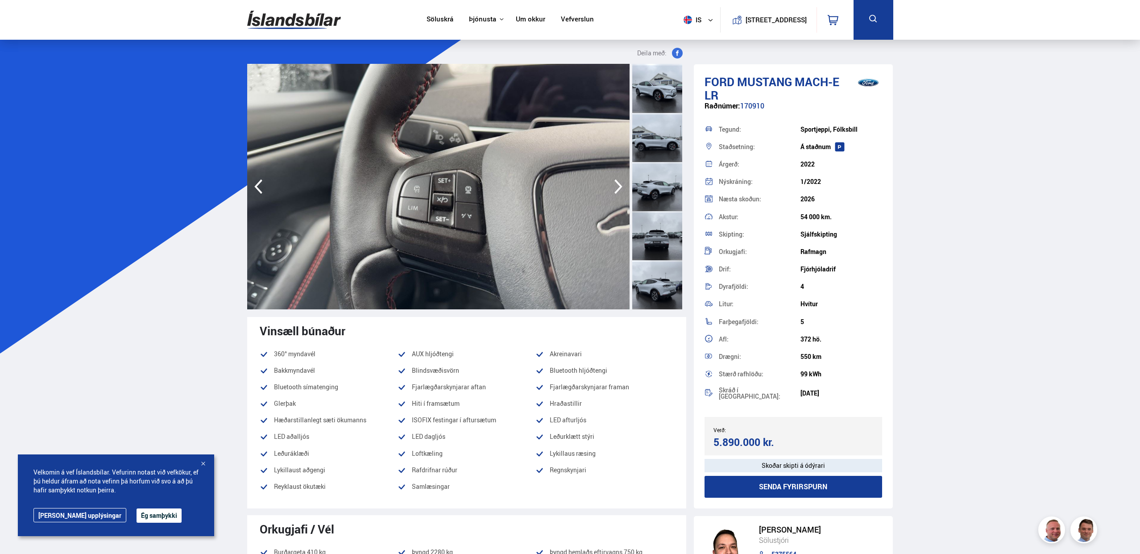
click at [617, 186] on icon "button" at bounding box center [618, 186] width 18 height 21
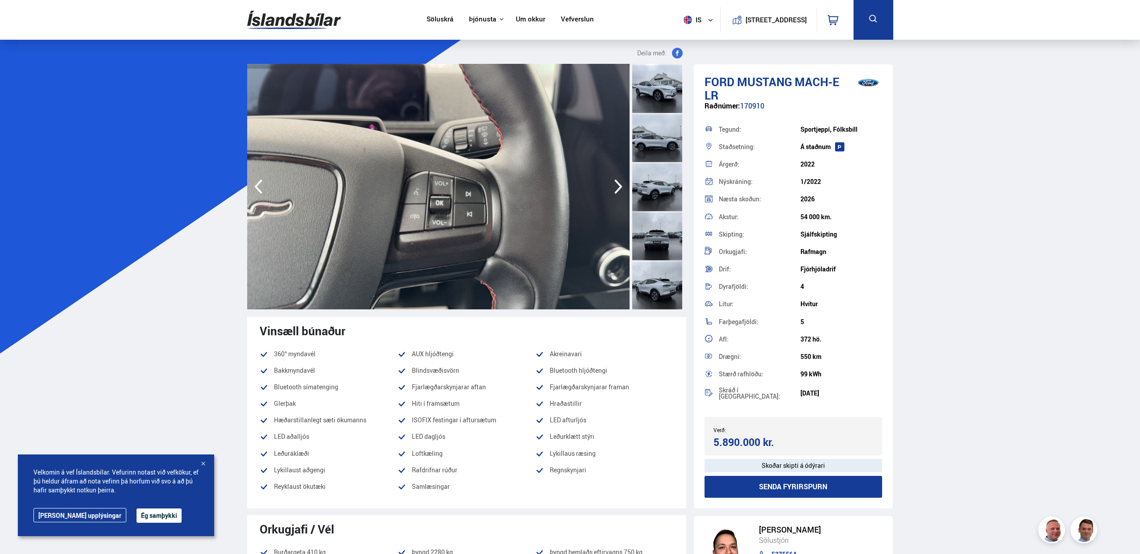
click at [617, 186] on icon "button" at bounding box center [618, 186] width 18 height 21
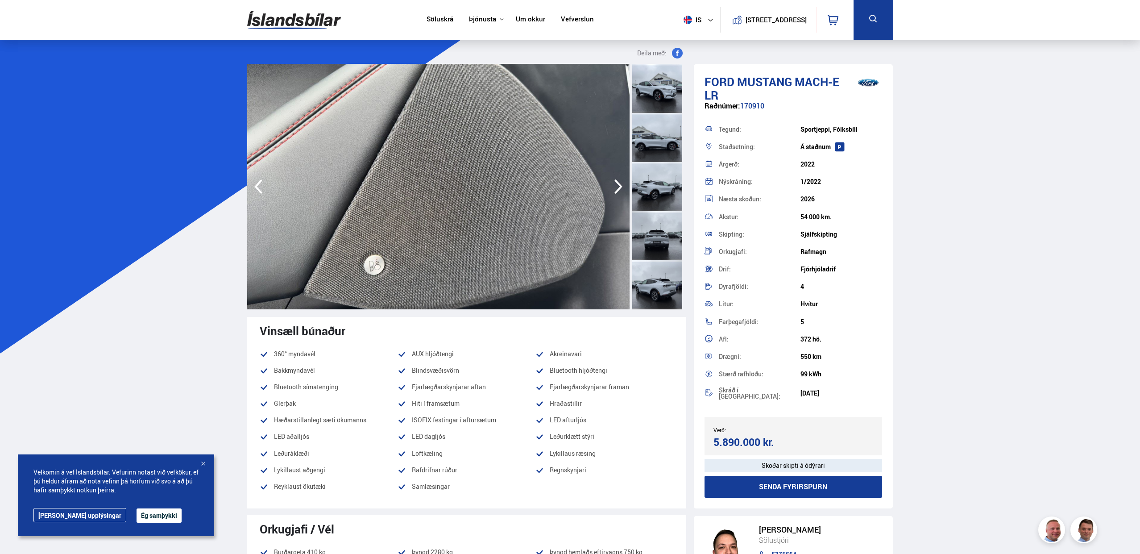
click at [617, 186] on icon "button" at bounding box center [618, 186] width 18 height 21
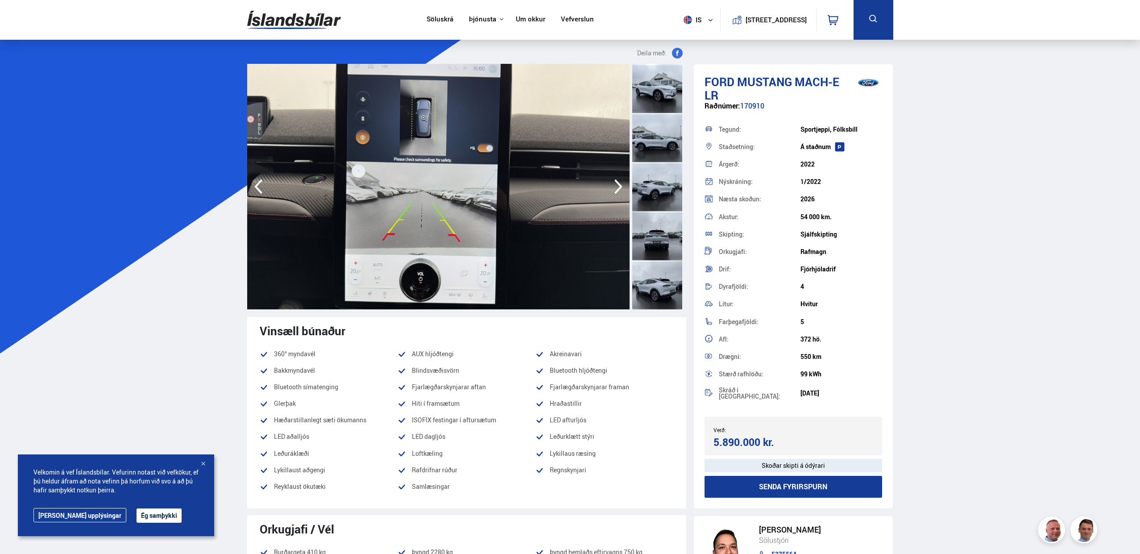
click at [617, 186] on icon "button" at bounding box center [618, 186] width 18 height 21
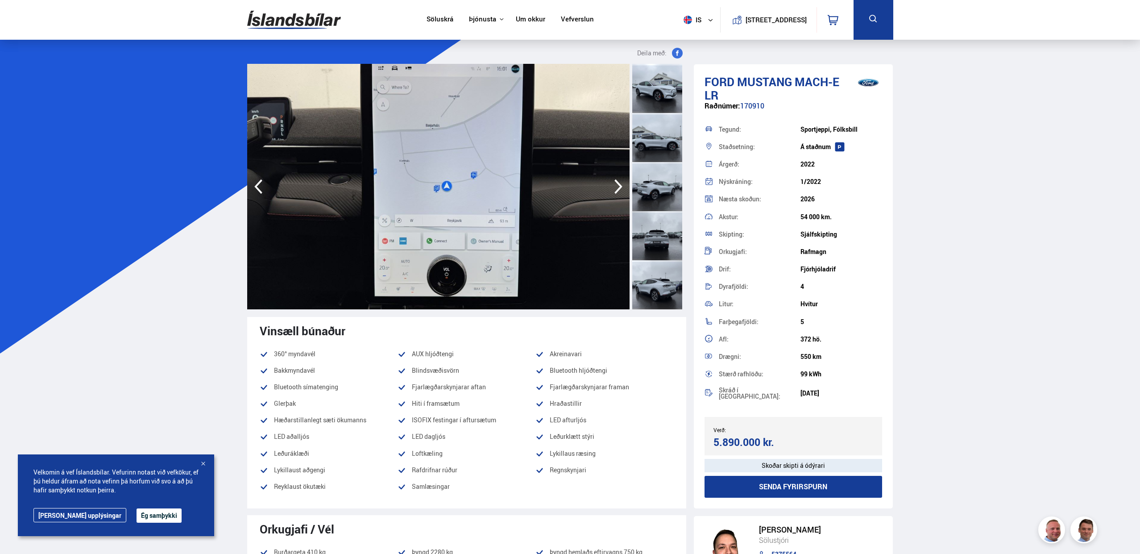
click at [617, 186] on icon "button" at bounding box center [618, 186] width 18 height 21
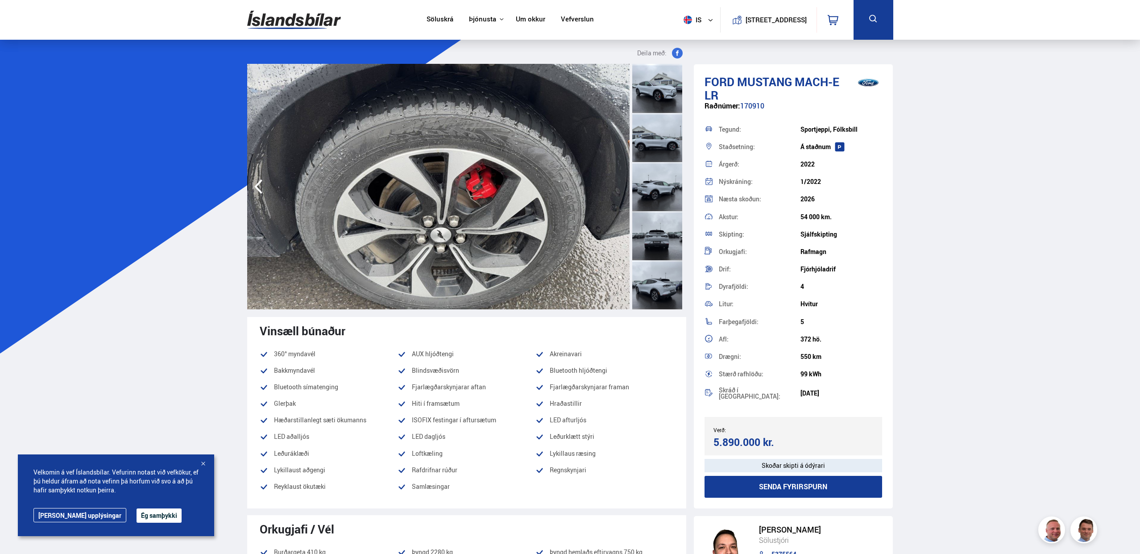
click at [617, 186] on img at bounding box center [438, 186] width 382 height 245
